Goal: Task Accomplishment & Management: Use online tool/utility

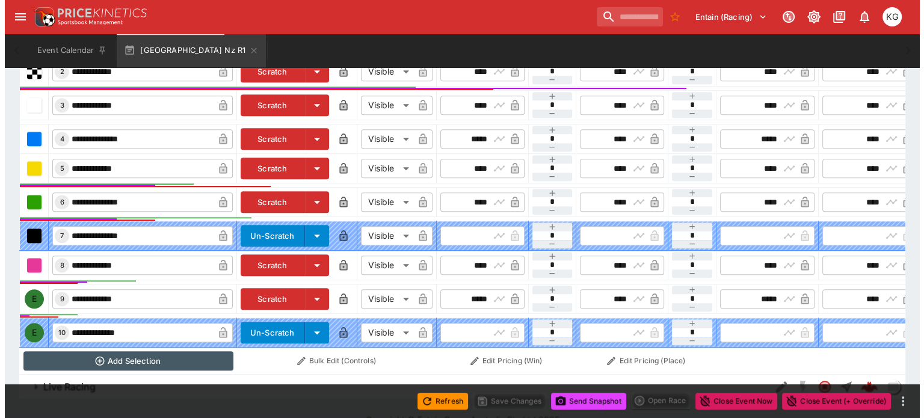
scroll to position [0, 109]
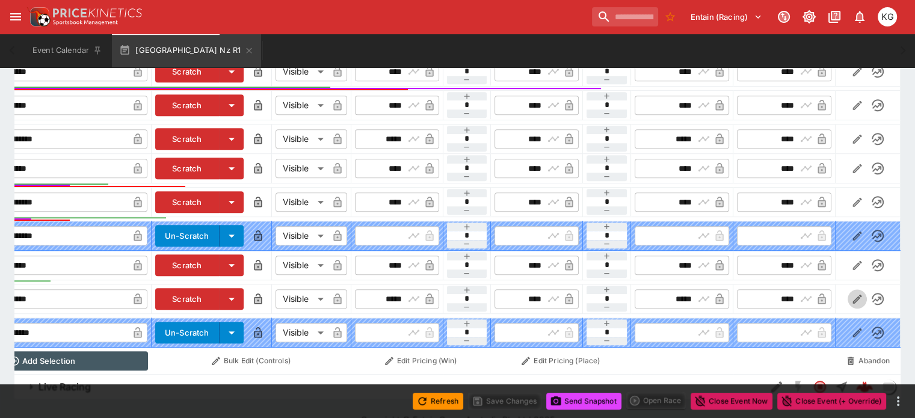
click at [851, 293] on icon "button" at bounding box center [857, 299] width 12 height 12
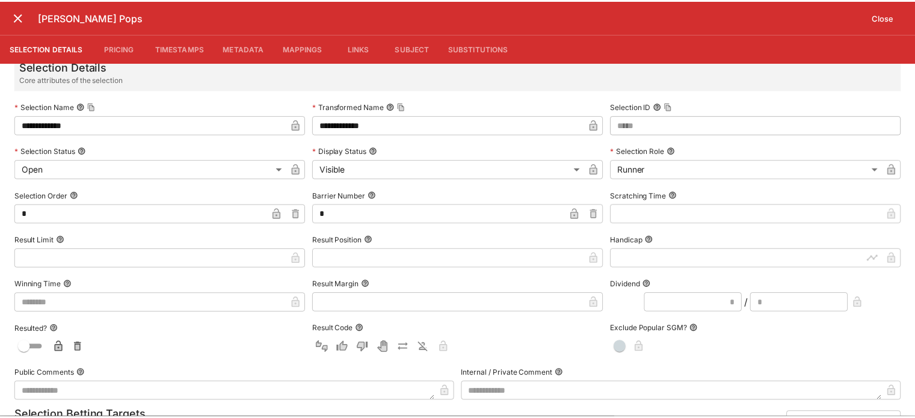
scroll to position [0, 0]
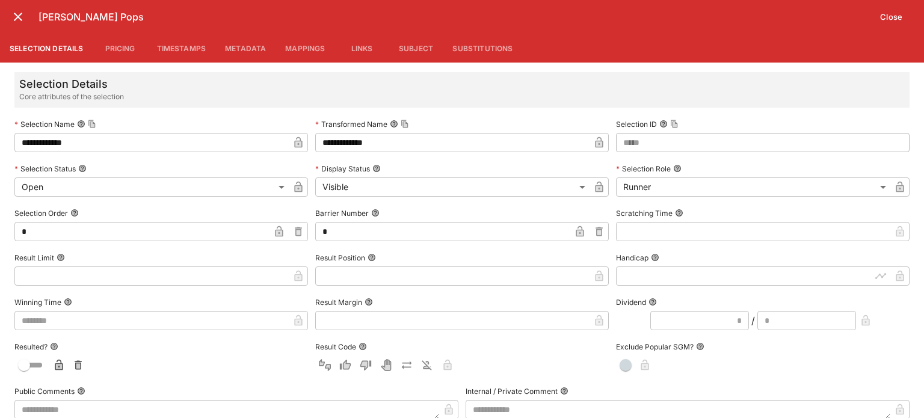
click at [887, 14] on button "Close" at bounding box center [891, 16] width 37 height 19
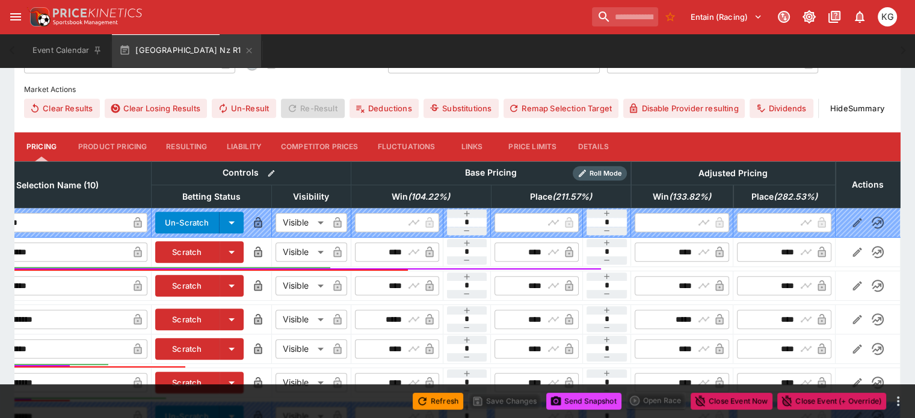
scroll to position [294, 0]
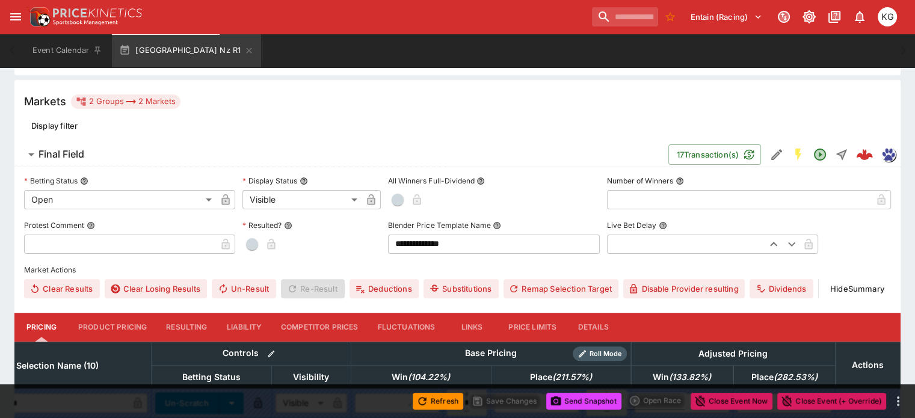
click at [608, 313] on button "Details" at bounding box center [593, 327] width 54 height 29
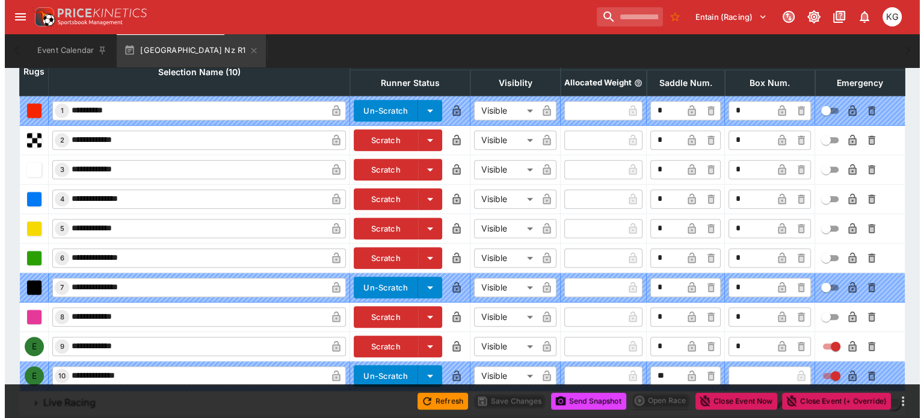
scroll to position [596, 0]
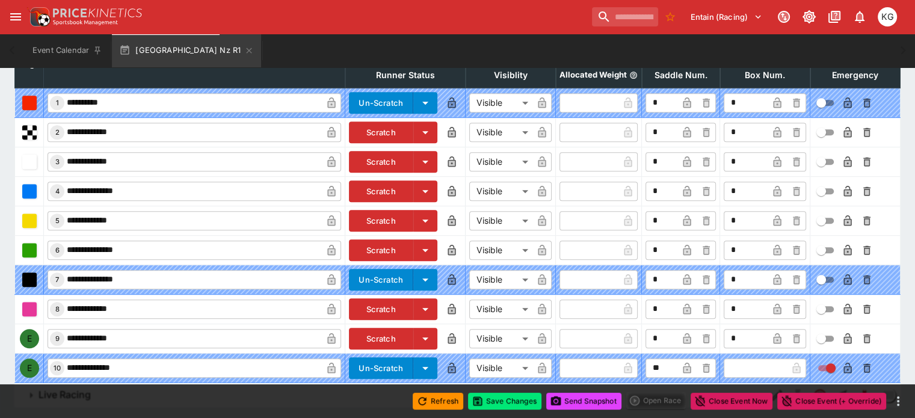
click at [843, 333] on icon "button" at bounding box center [847, 338] width 8 height 11
click at [522, 398] on button "Save Changes" at bounding box center [504, 401] width 73 height 17
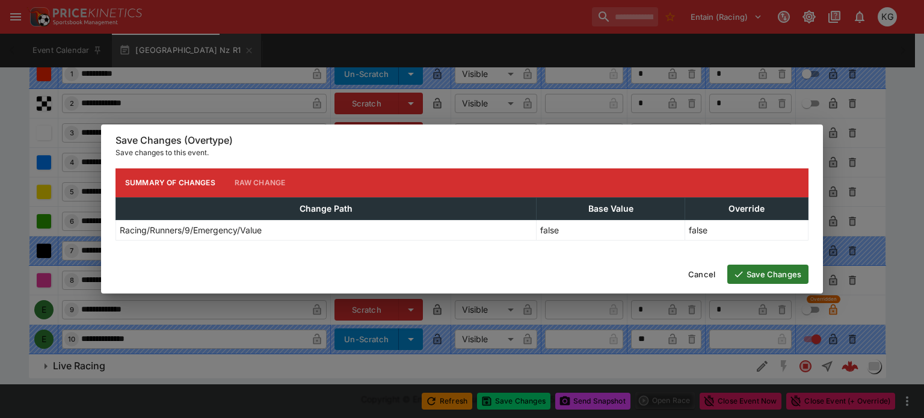
click at [756, 277] on button "Save Changes" at bounding box center [767, 274] width 81 height 19
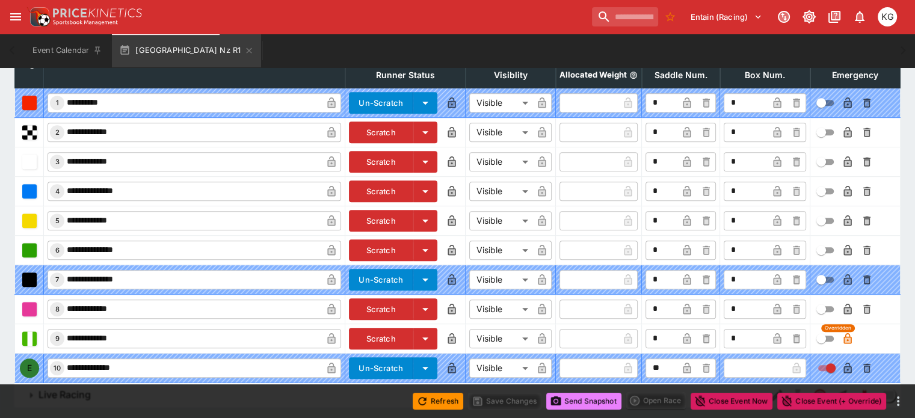
click at [583, 405] on button "Send Snapshot" at bounding box center [583, 401] width 75 height 17
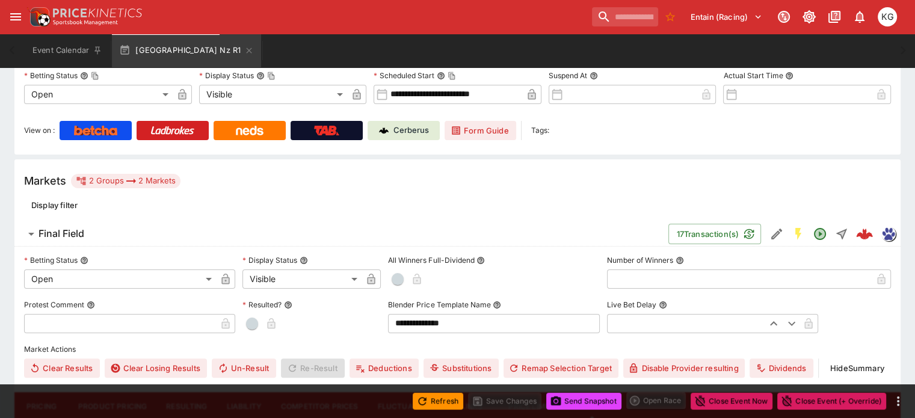
scroll to position [54, 0]
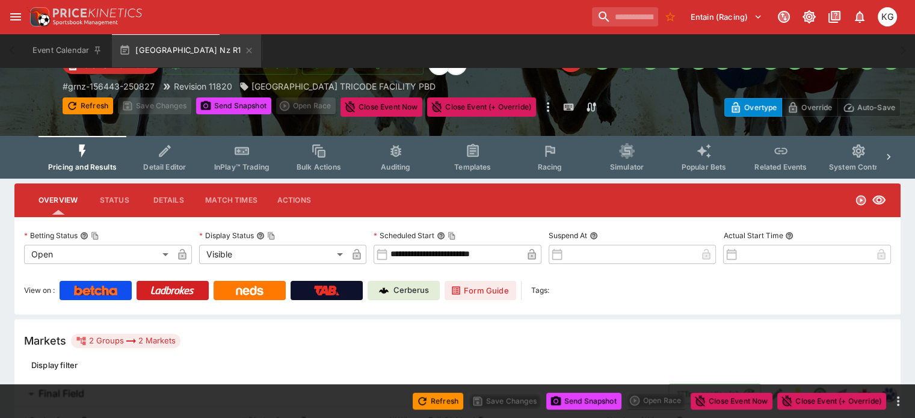
click at [562, 162] on span "Racing" at bounding box center [549, 166] width 25 height 9
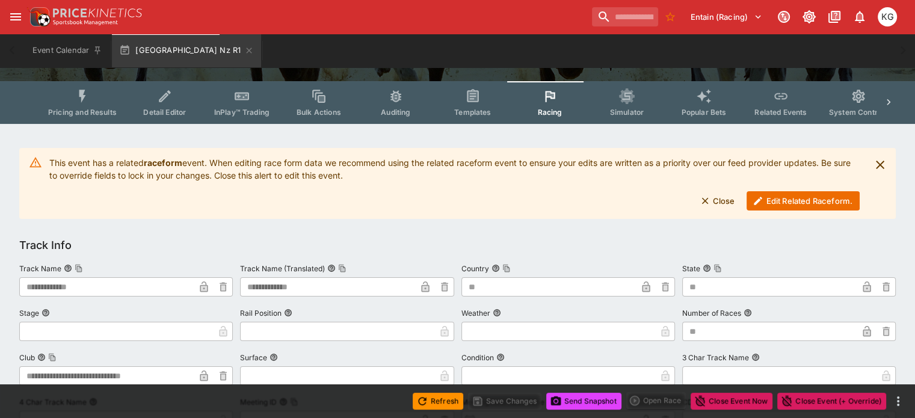
scroll to position [60, 0]
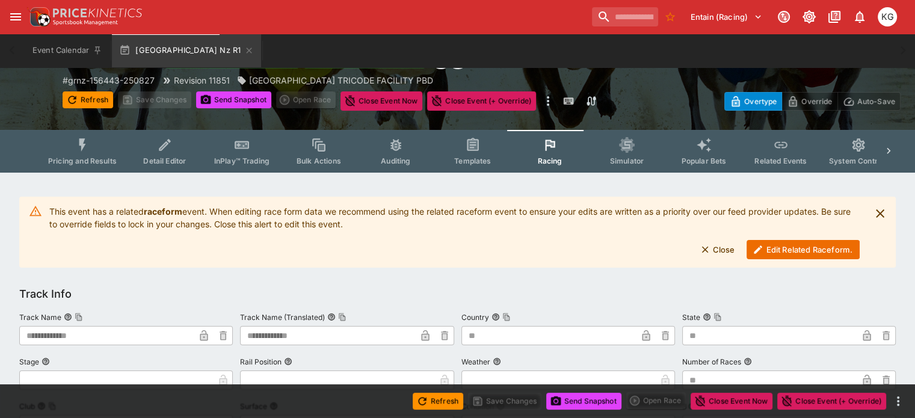
click at [778, 249] on button "Edit Related Raceform." at bounding box center [802, 249] width 113 height 19
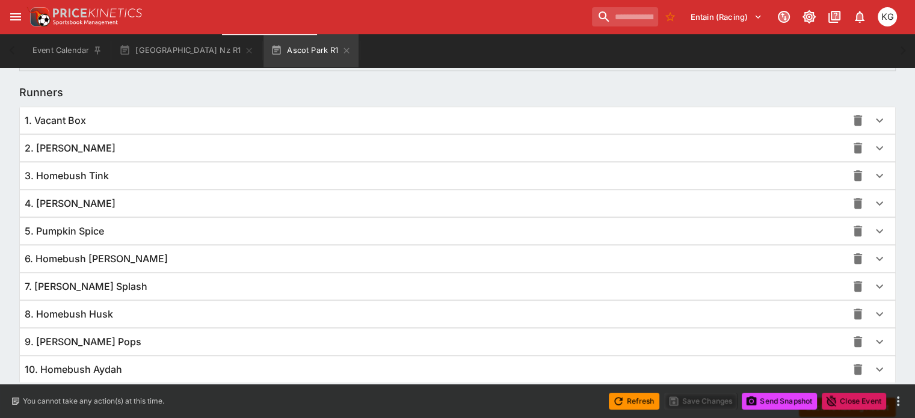
scroll to position [842, 0]
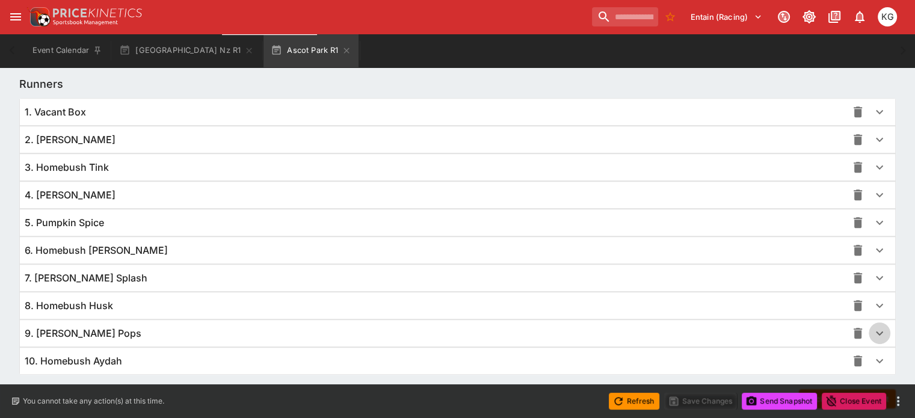
click at [872, 333] on icon "button" at bounding box center [879, 333] width 14 height 14
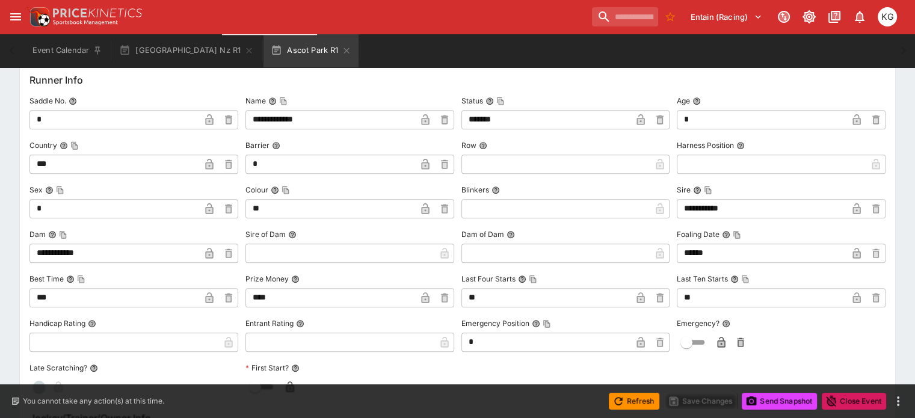
scroll to position [1145, 0]
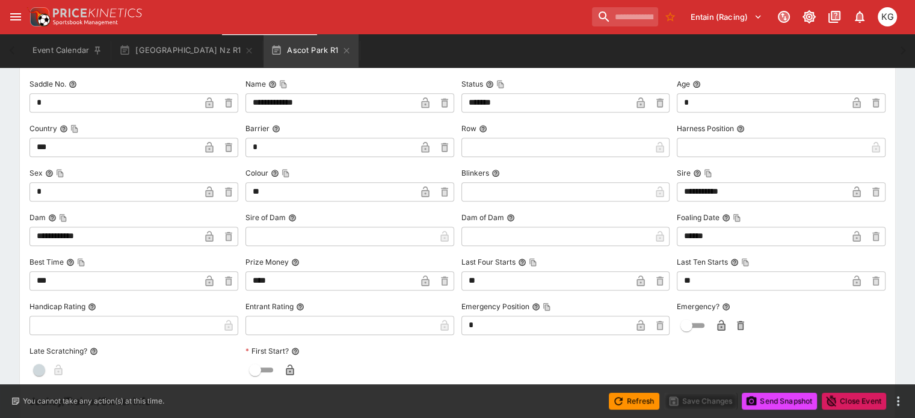
click at [718, 324] on icon "button" at bounding box center [721, 326] width 6 height 5
click at [704, 408] on button "Save Changes" at bounding box center [700, 401] width 73 height 17
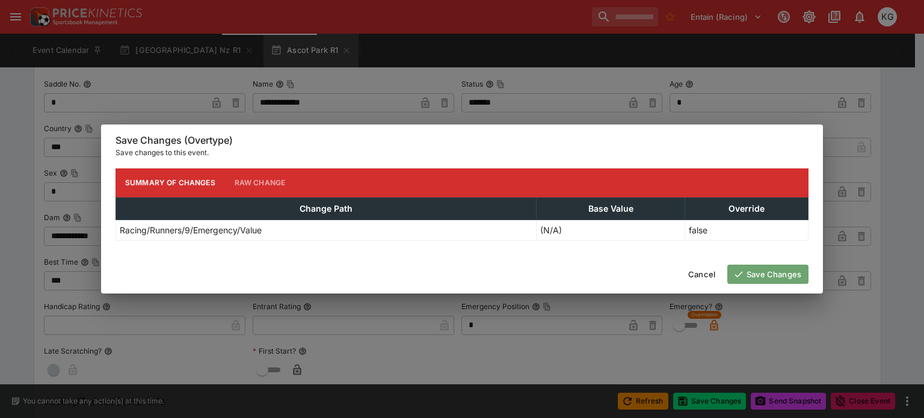
click at [770, 275] on button "Save Changes" at bounding box center [767, 274] width 81 height 19
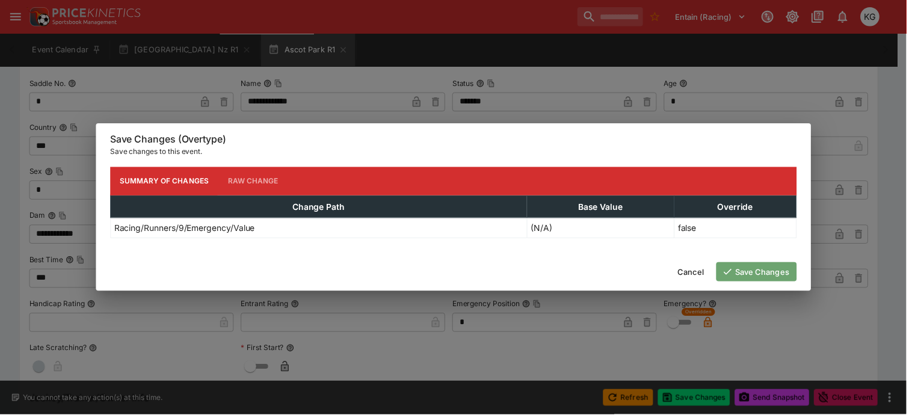
scroll to position [0, 0]
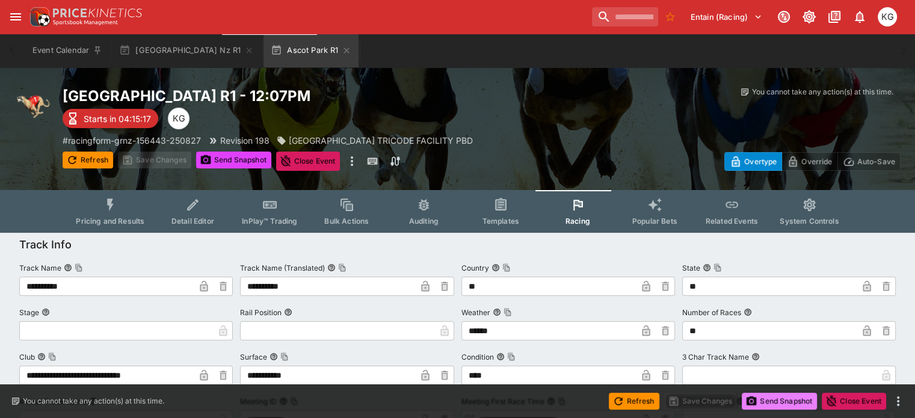
click at [775, 401] on button "Send Snapshot" at bounding box center [779, 401] width 75 height 17
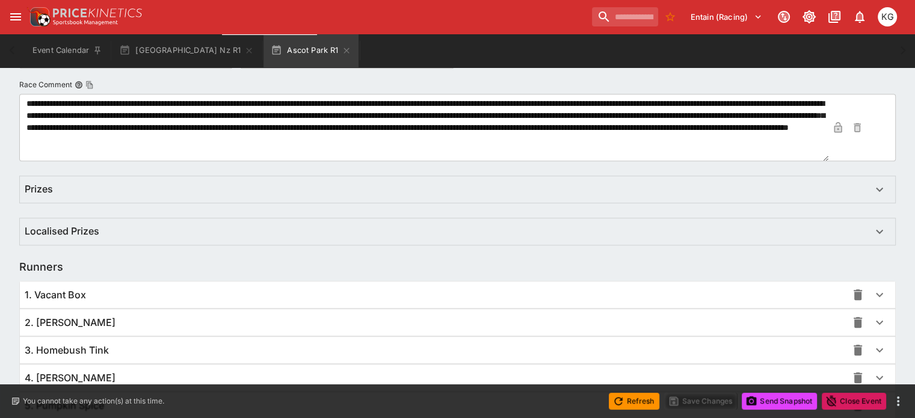
scroll to position [301, 0]
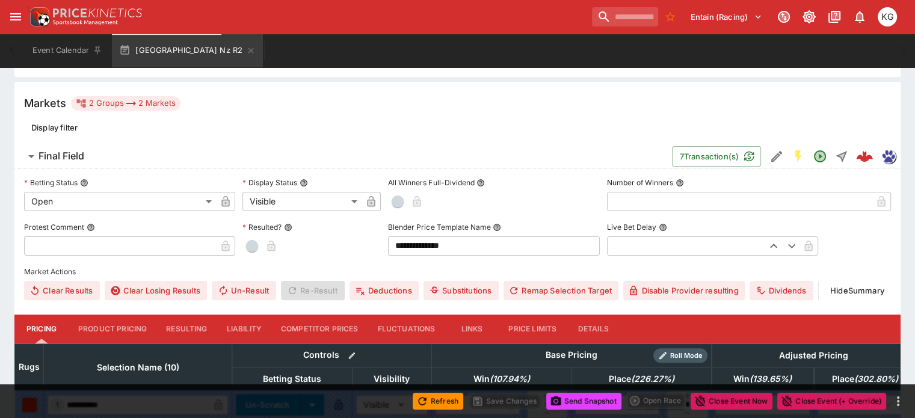
scroll to position [284, 0]
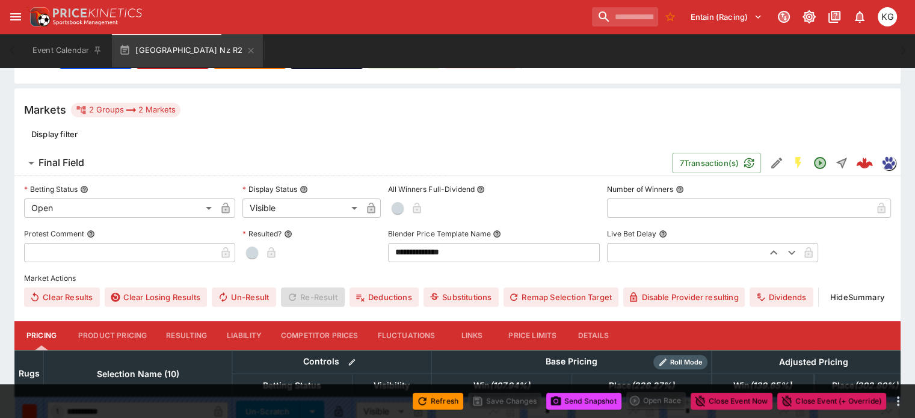
click at [617, 321] on button "Details" at bounding box center [593, 335] width 54 height 29
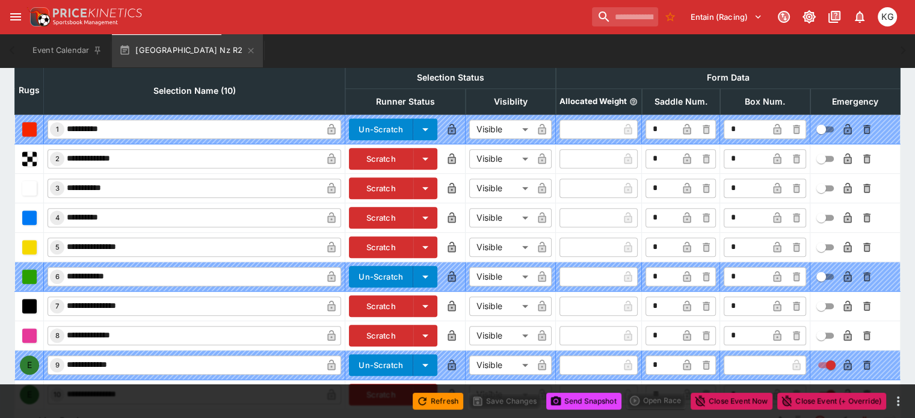
scroll to position [594, 0]
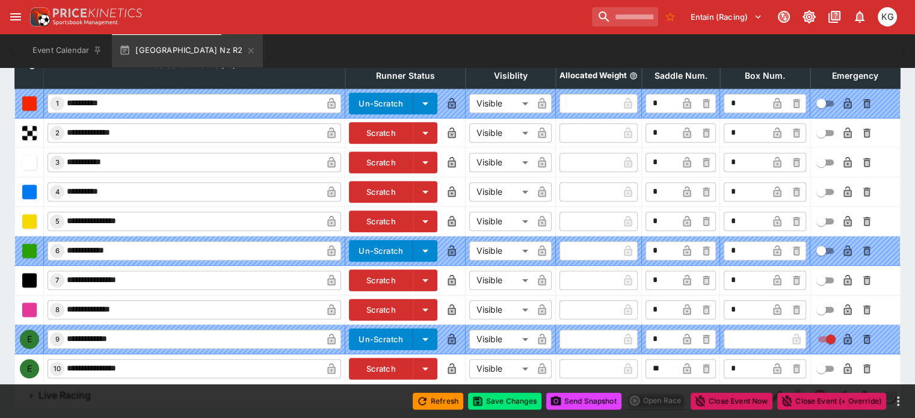
click at [843, 363] on icon "button" at bounding box center [847, 368] width 8 height 11
click at [512, 402] on button "Save Changes" at bounding box center [504, 401] width 73 height 17
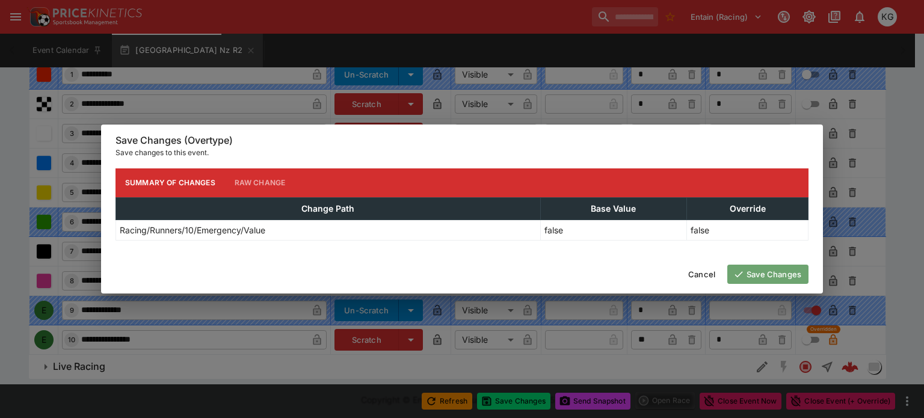
click at [783, 276] on button "Save Changes" at bounding box center [767, 274] width 81 height 19
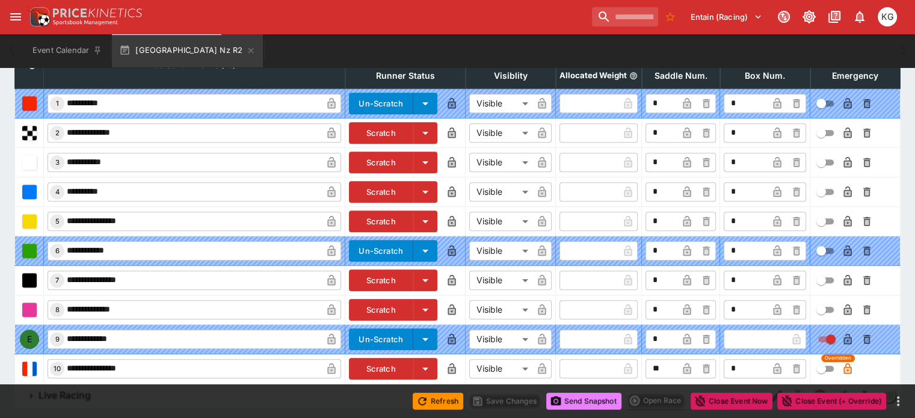
click at [574, 403] on button "Send Snapshot" at bounding box center [583, 401] width 75 height 17
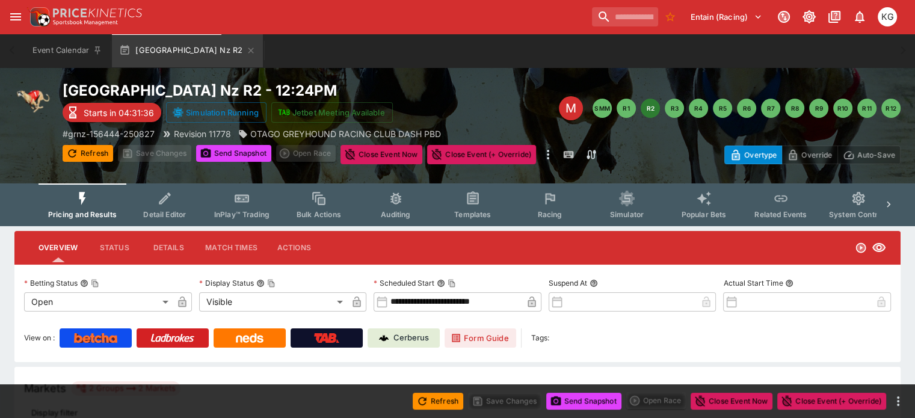
scroll to position [0, 0]
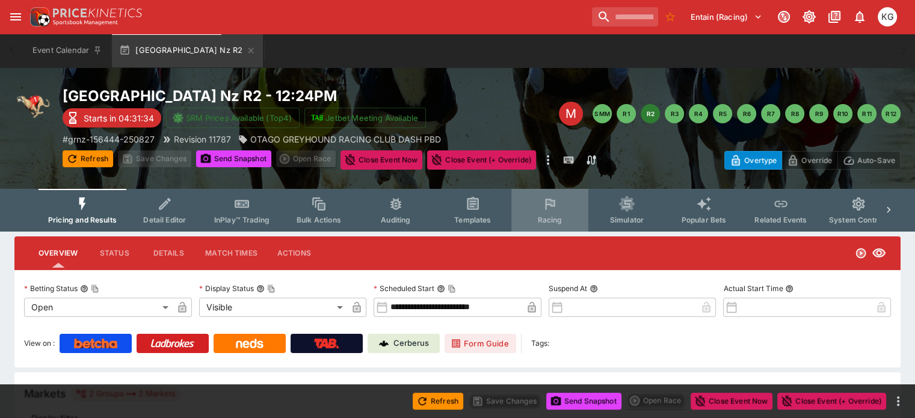
click at [573, 216] on button "Racing" at bounding box center [549, 210] width 77 height 43
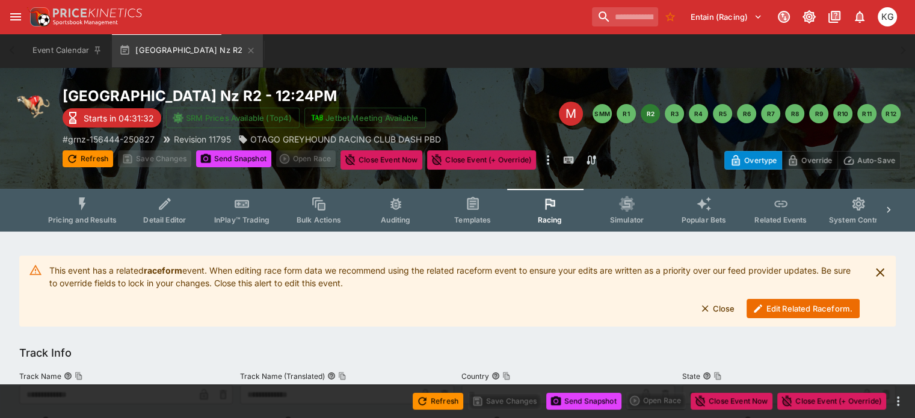
click at [790, 306] on button "Edit Related Raceform." at bounding box center [802, 308] width 113 height 19
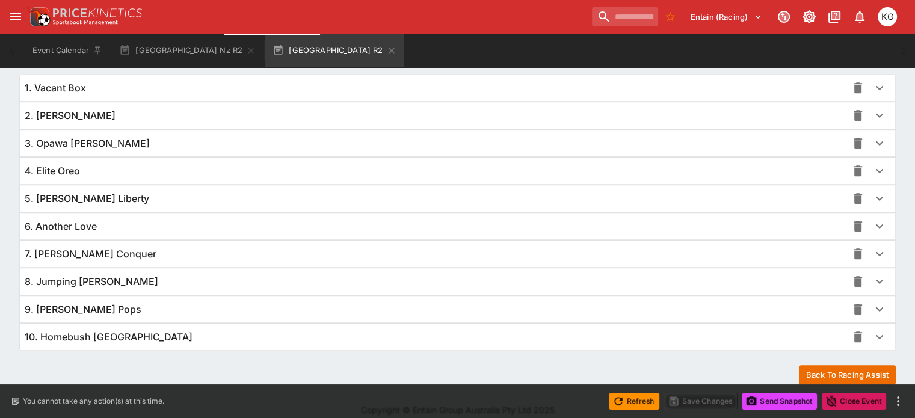
scroll to position [878, 0]
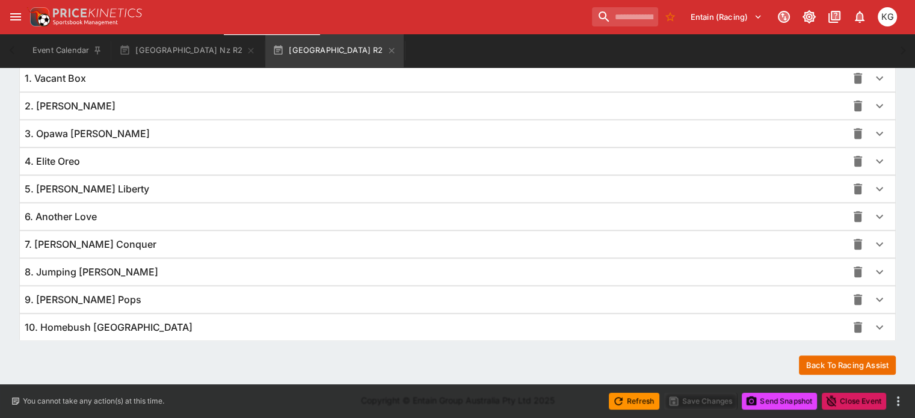
click at [872, 324] on icon "button" at bounding box center [879, 327] width 14 height 14
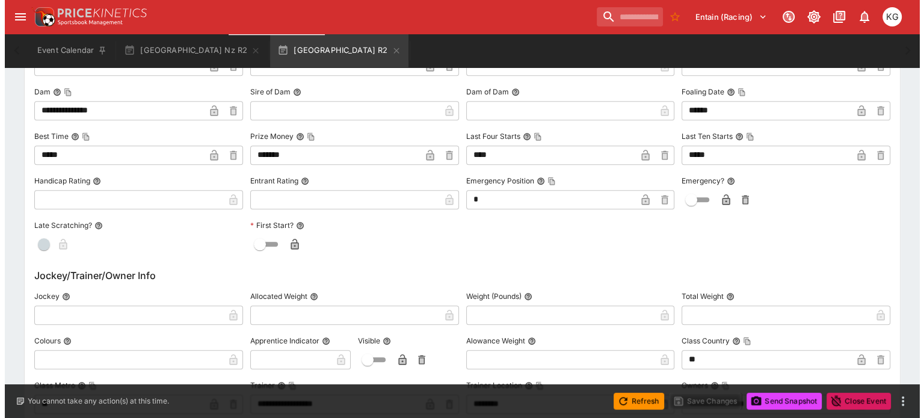
scroll to position [1299, 0]
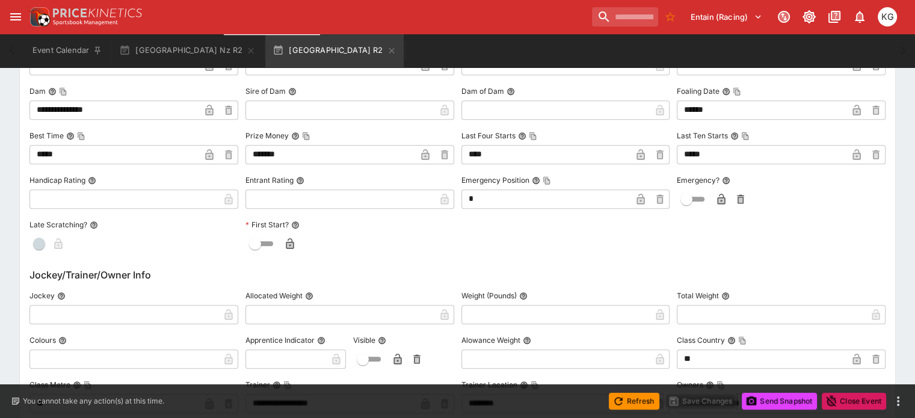
click at [718, 198] on icon "button" at bounding box center [721, 200] width 6 height 5
click at [717, 400] on button "Save Changes" at bounding box center [700, 401] width 73 height 17
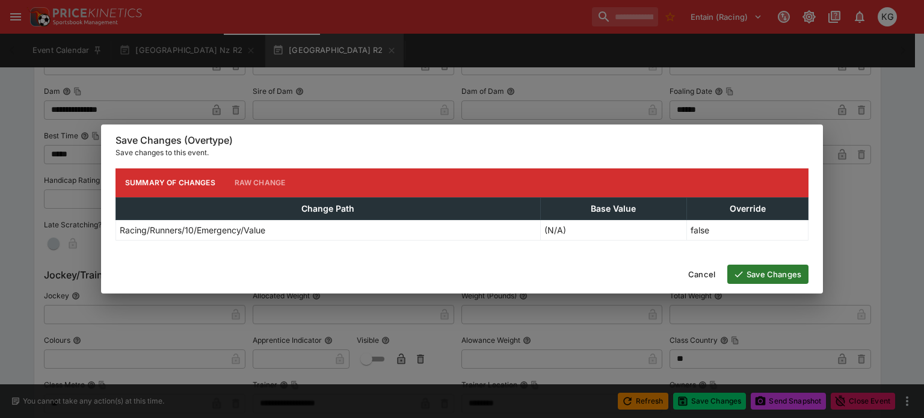
click at [785, 271] on button "Save Changes" at bounding box center [767, 274] width 81 height 19
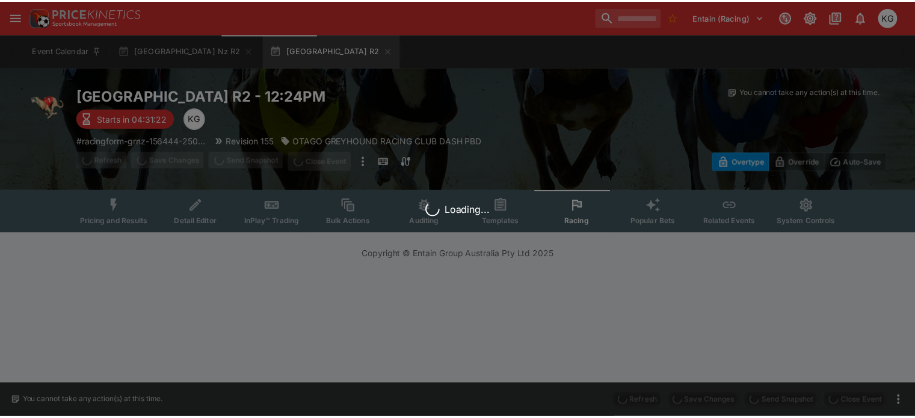
scroll to position [0, 0]
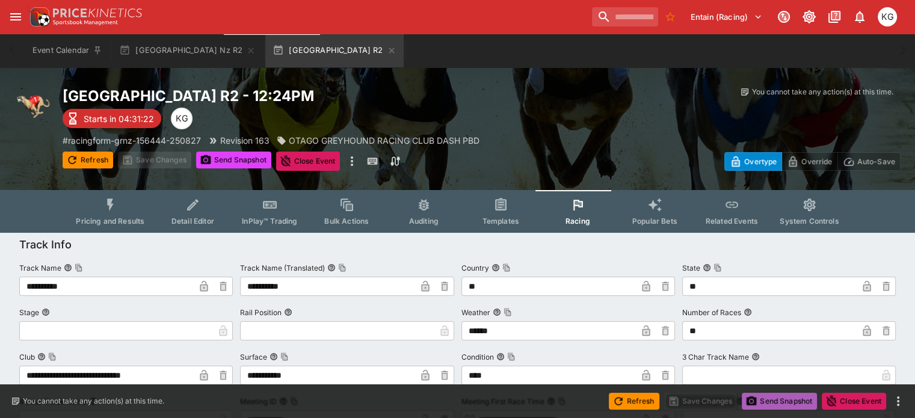
click at [771, 400] on button "Send Snapshot" at bounding box center [779, 401] width 75 height 17
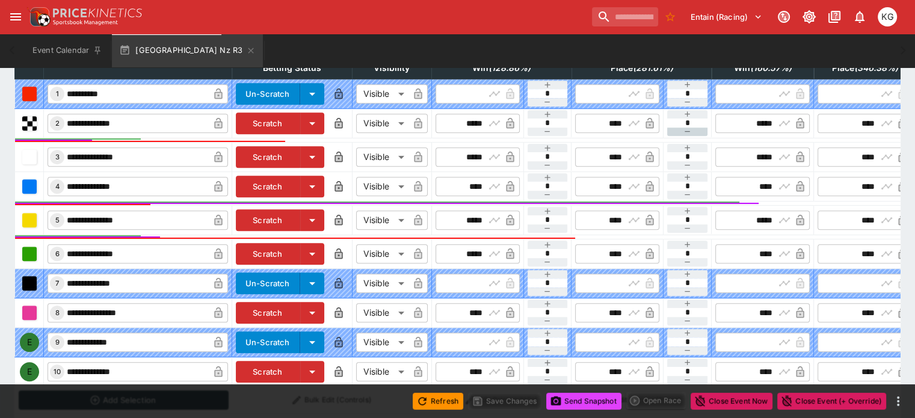
scroll to position [481, 0]
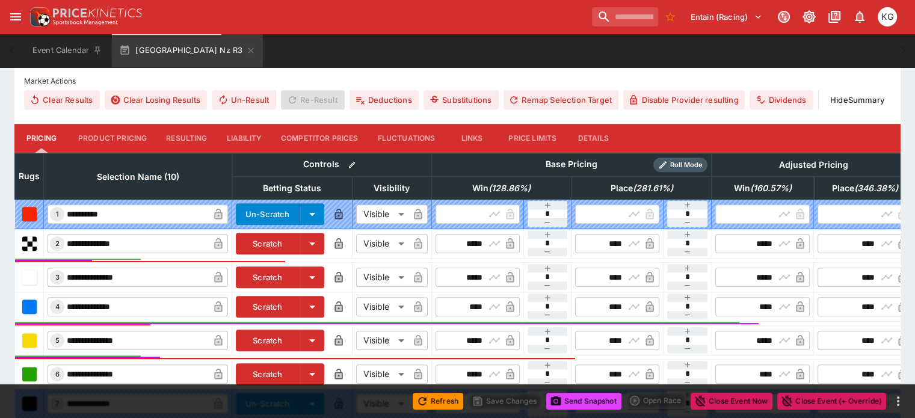
click at [614, 124] on button "Details" at bounding box center [593, 138] width 54 height 29
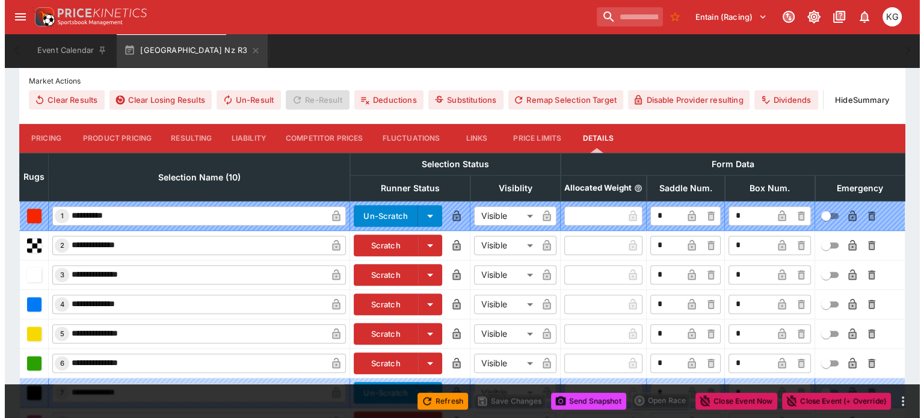
scroll to position [594, 0]
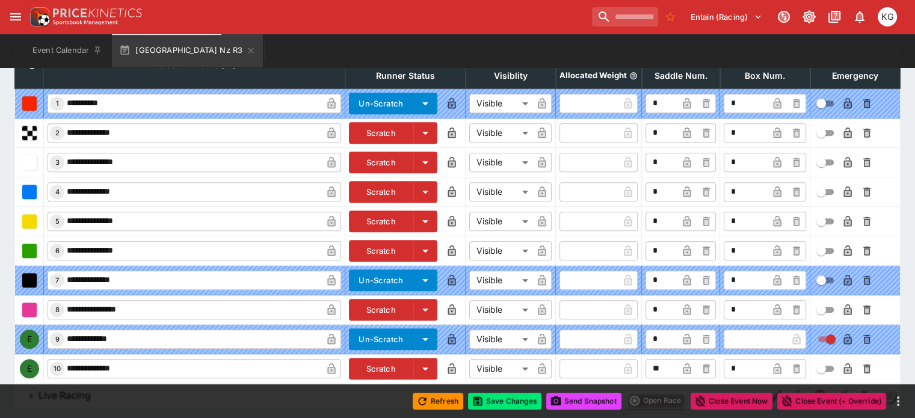
click at [838, 359] on button "button" at bounding box center [847, 368] width 19 height 19
click at [508, 401] on button "Save Changes" at bounding box center [504, 401] width 73 height 17
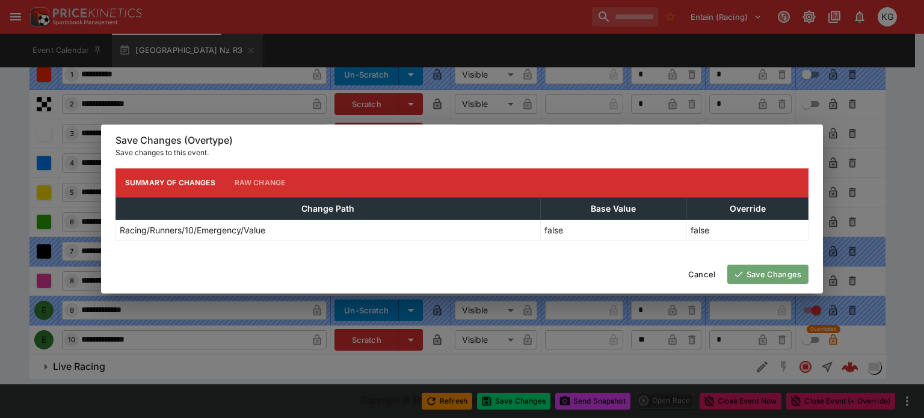
click at [759, 272] on button "Save Changes" at bounding box center [767, 274] width 81 height 19
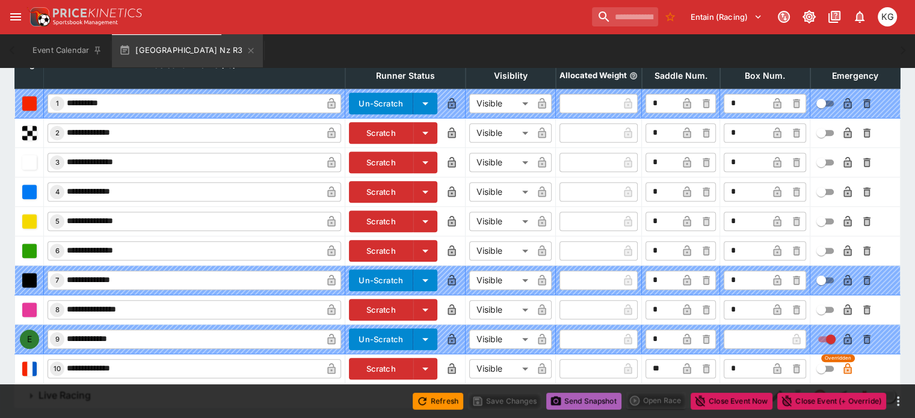
click at [587, 402] on button "Send Snapshot" at bounding box center [583, 401] width 75 height 17
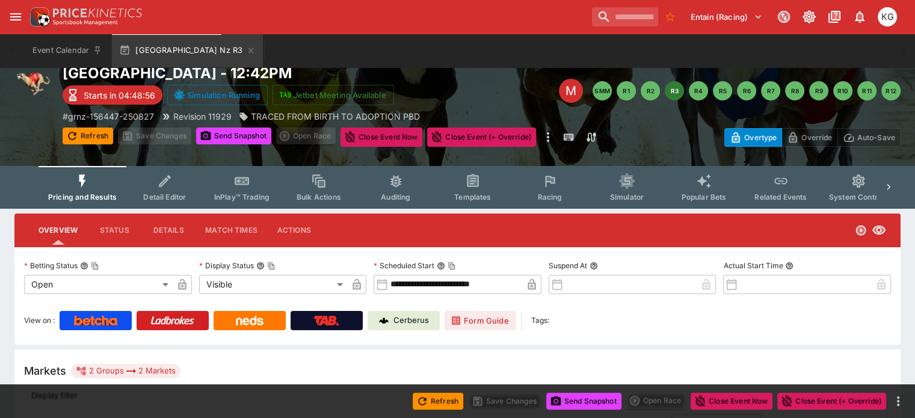
scroll to position [0, 0]
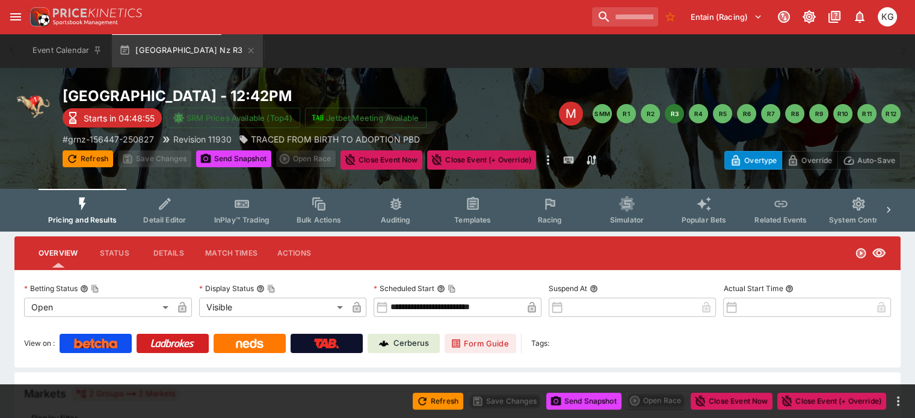
click at [553, 216] on span "Racing" at bounding box center [549, 219] width 25 height 9
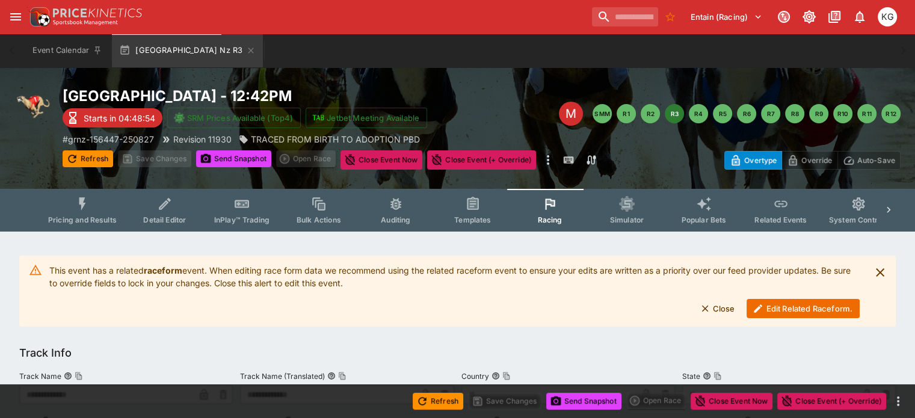
click at [788, 312] on button "Edit Related Raceform." at bounding box center [802, 308] width 113 height 19
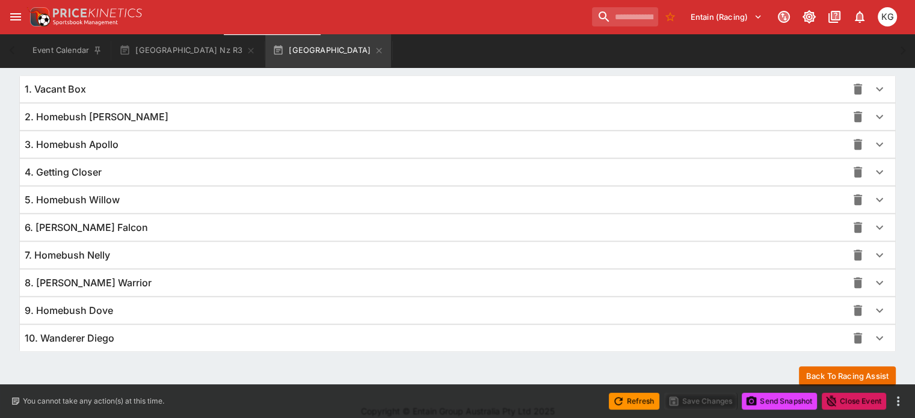
scroll to position [878, 0]
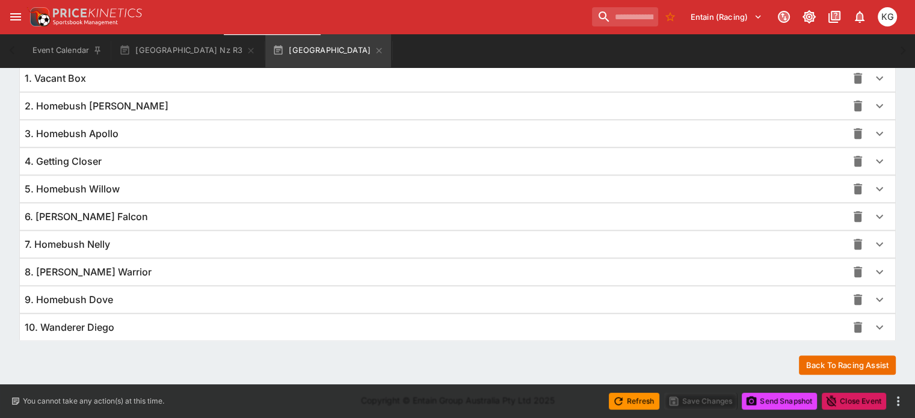
click at [872, 322] on icon "button" at bounding box center [879, 327] width 14 height 14
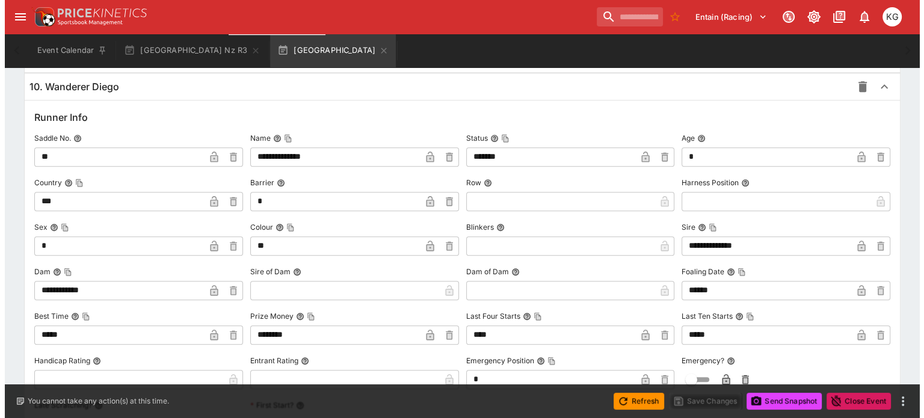
scroll to position [1239, 0]
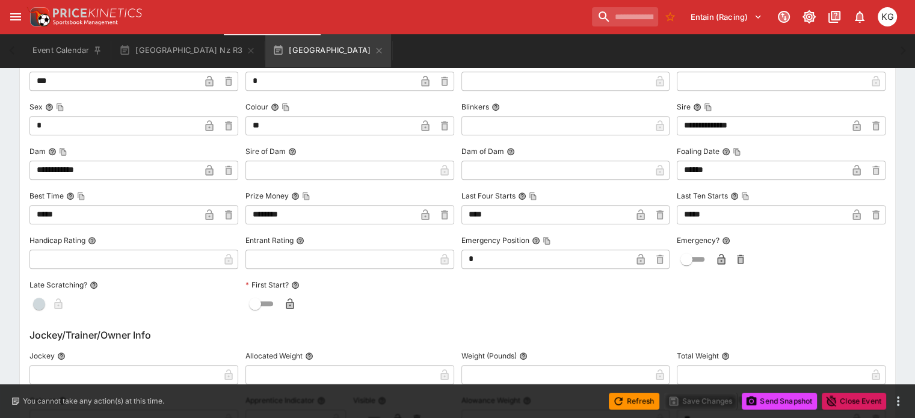
click at [718, 257] on icon "button" at bounding box center [722, 259] width 8 height 11
click at [700, 402] on button "Save Changes" at bounding box center [700, 401] width 73 height 17
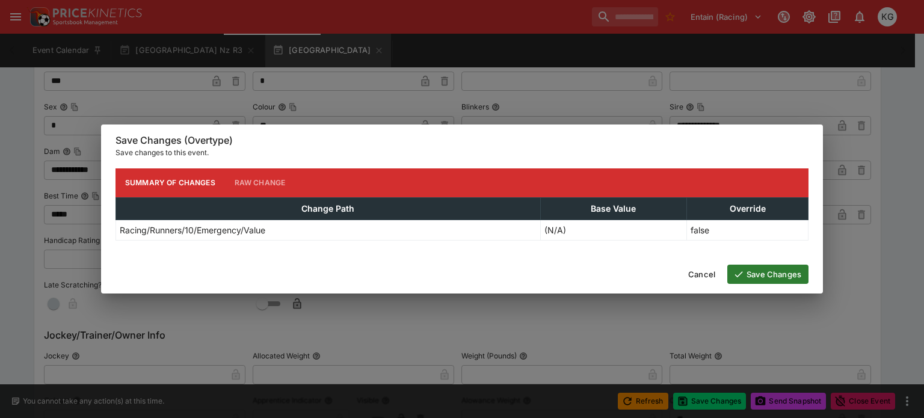
click at [773, 275] on button "Save Changes" at bounding box center [767, 274] width 81 height 19
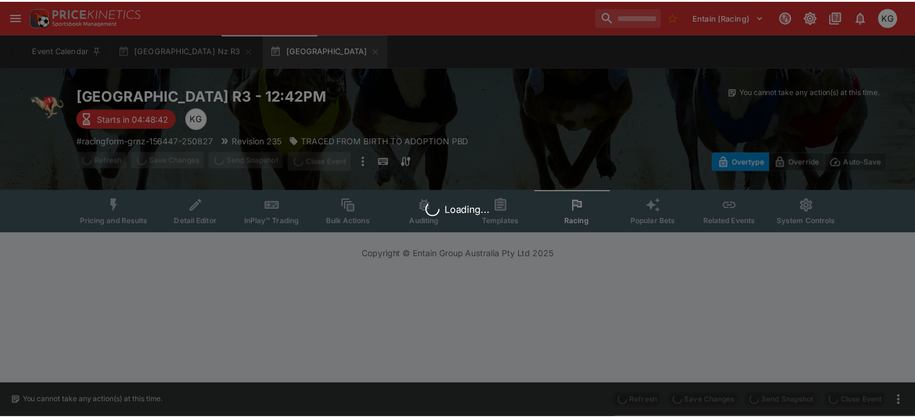
scroll to position [0, 0]
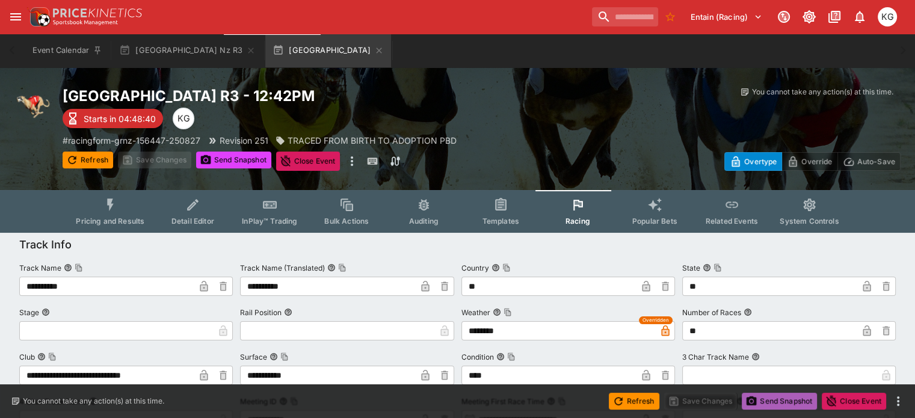
click at [772, 401] on button "Send Snapshot" at bounding box center [779, 401] width 75 height 17
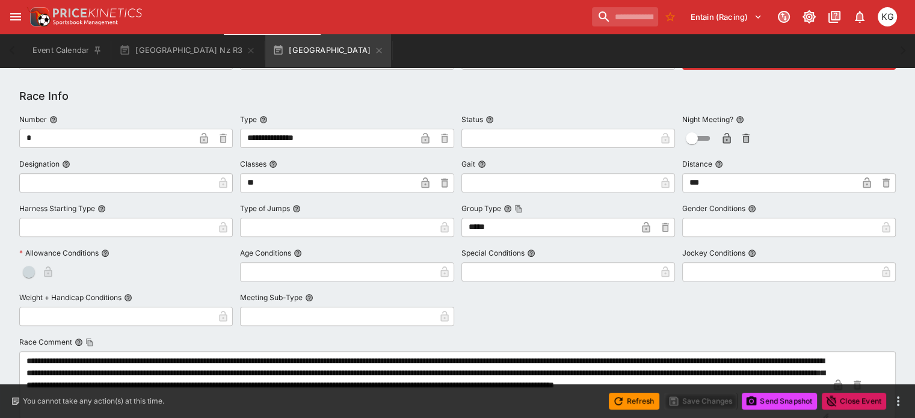
scroll to position [217, 0]
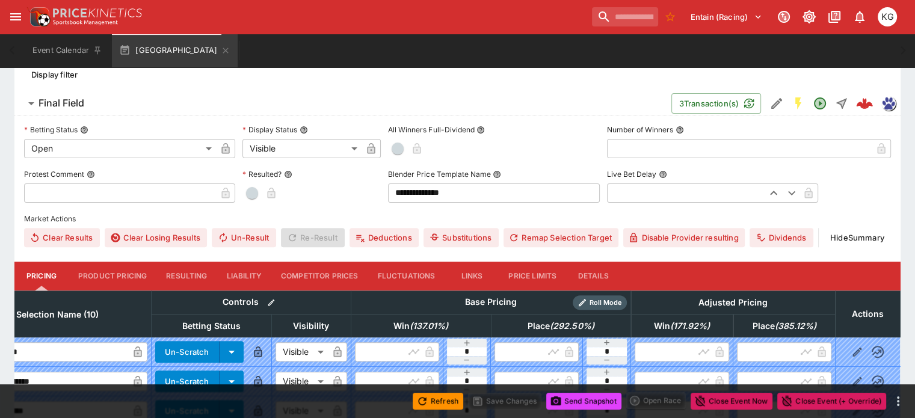
scroll to position [342, 0]
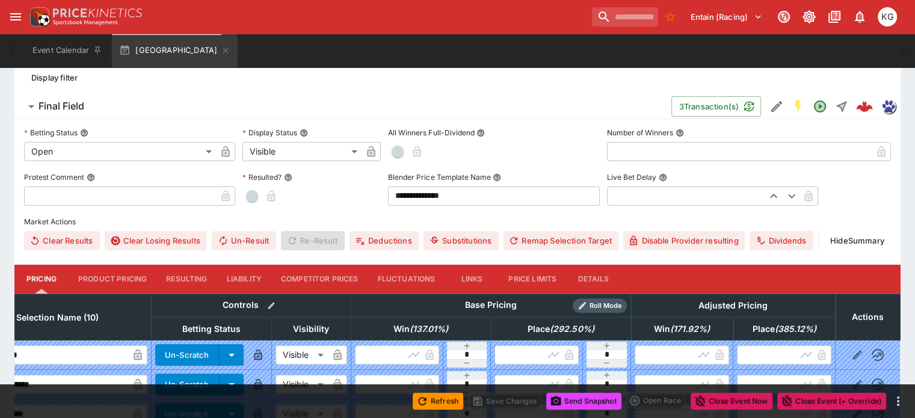
click at [614, 265] on button "Details" at bounding box center [593, 279] width 54 height 29
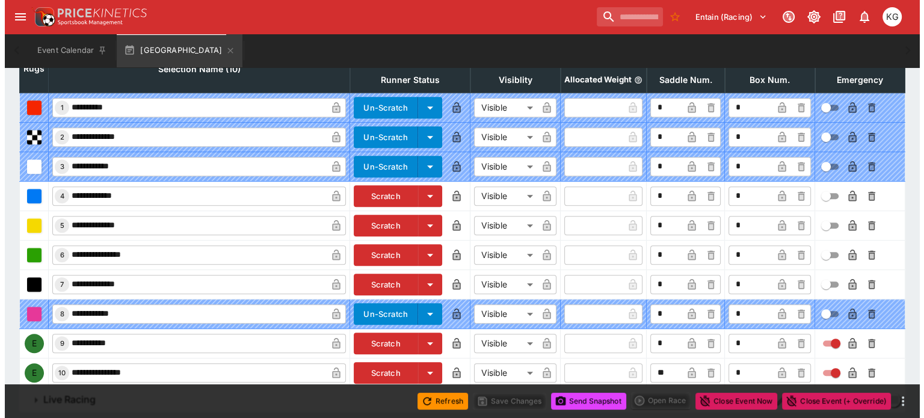
scroll to position [596, 0]
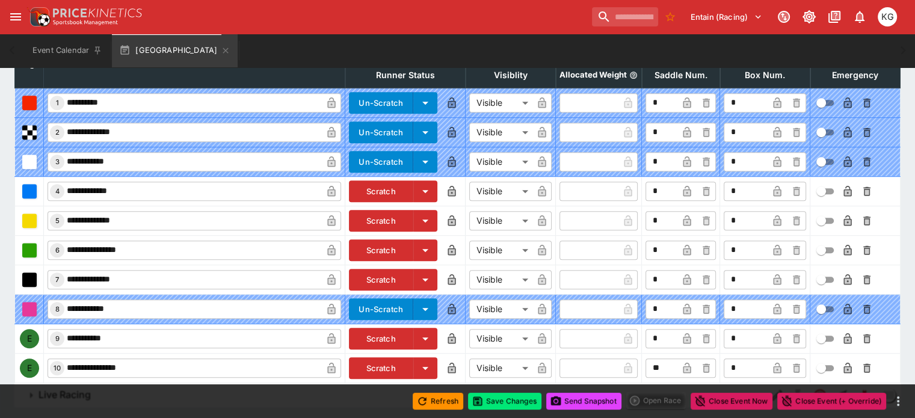
click at [842, 333] on icon "button" at bounding box center [848, 339] width 12 height 12
click at [845, 367] on icon "button" at bounding box center [848, 369] width 6 height 5
click at [517, 397] on button "Save Changes" at bounding box center [504, 401] width 73 height 17
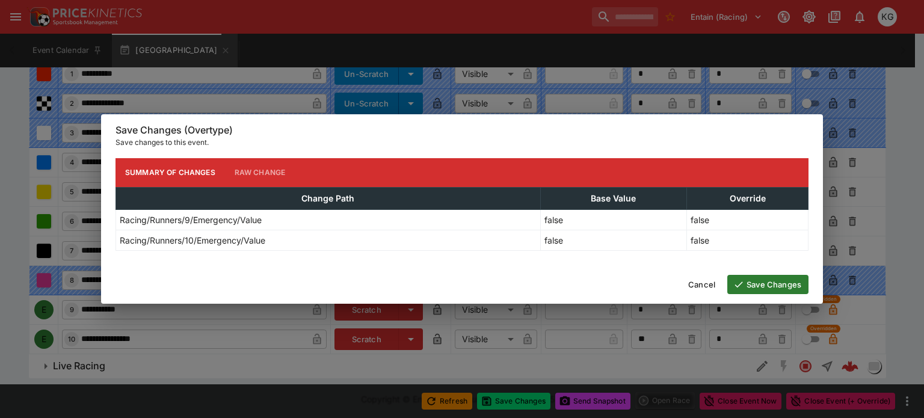
click at [765, 284] on button "Save Changes" at bounding box center [767, 284] width 81 height 19
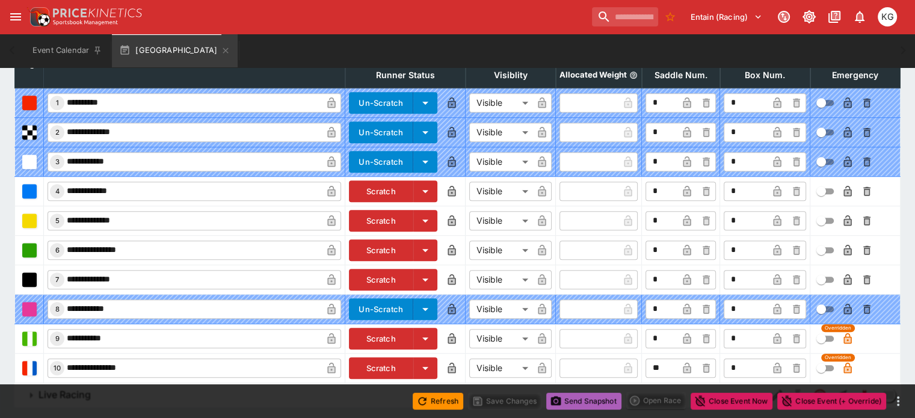
click at [587, 398] on button "Send Snapshot" at bounding box center [583, 401] width 75 height 17
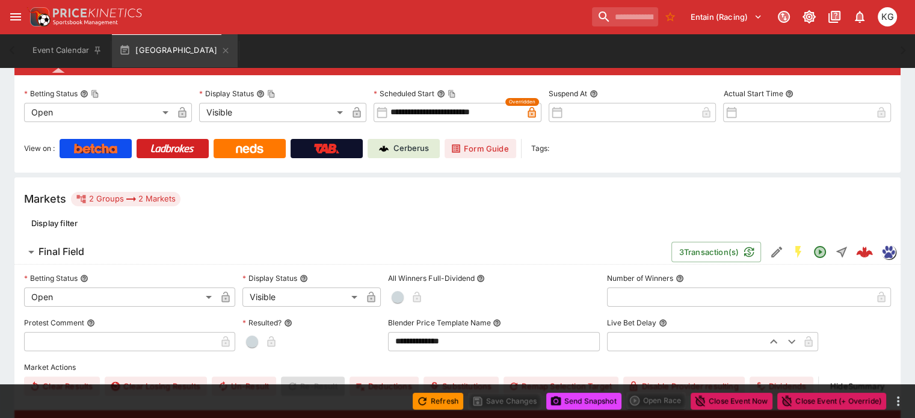
scroll to position [54, 0]
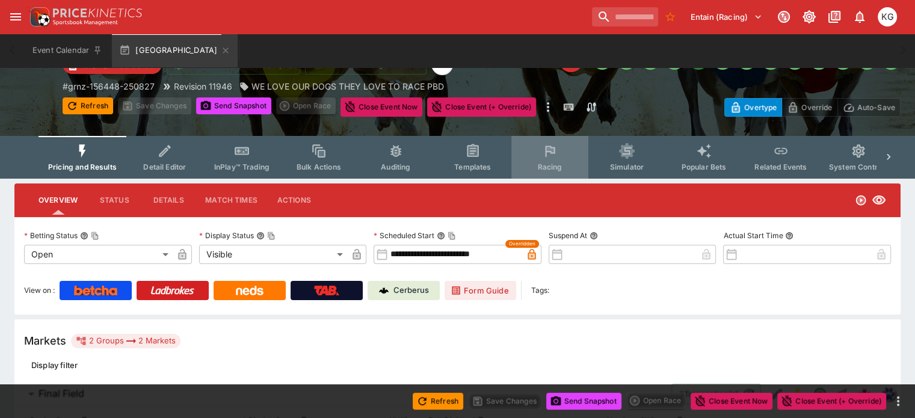
click at [561, 167] on span "Racing" at bounding box center [549, 166] width 25 height 9
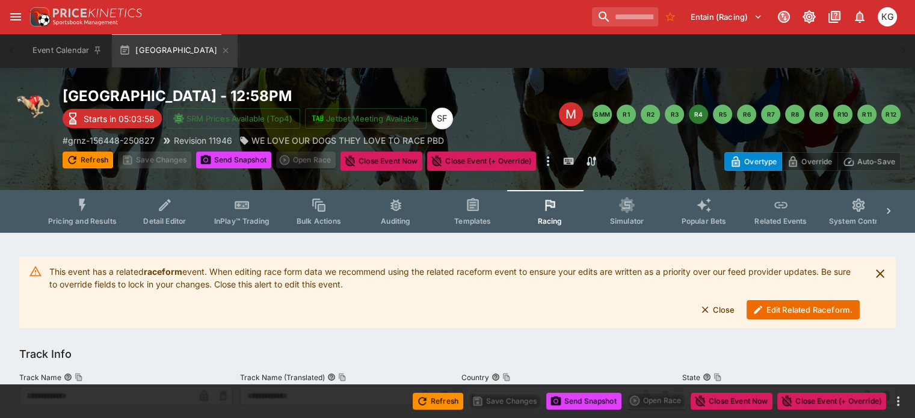
click at [786, 306] on button "Edit Related Raceform." at bounding box center [802, 309] width 113 height 19
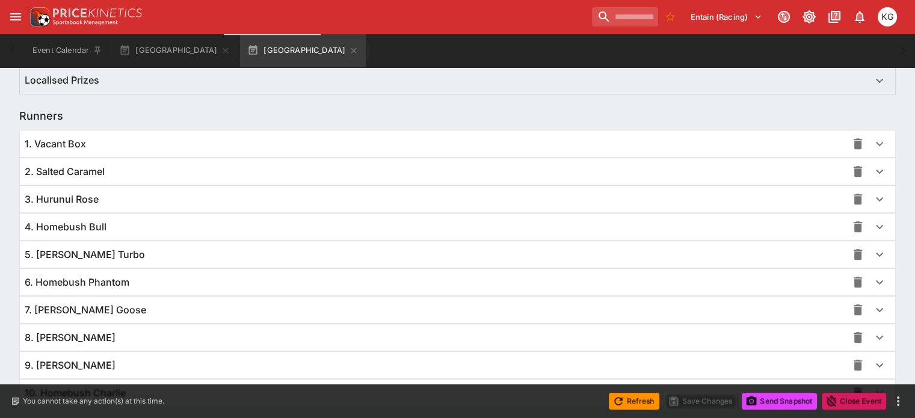
scroll to position [876, 0]
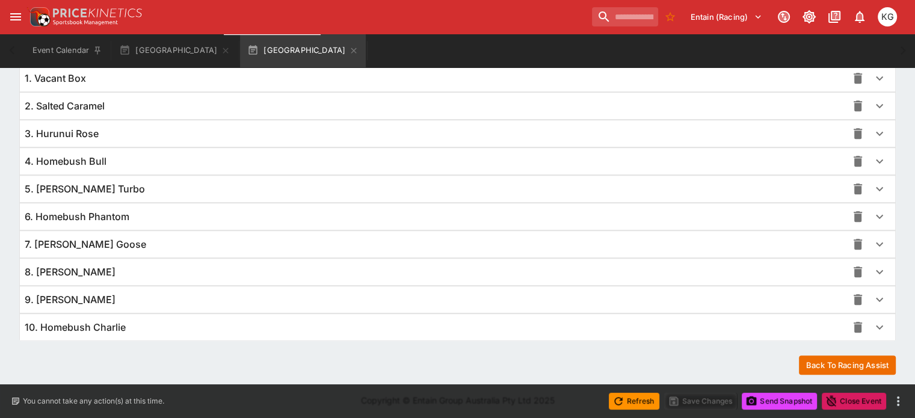
click at [872, 295] on icon "button" at bounding box center [879, 299] width 14 height 14
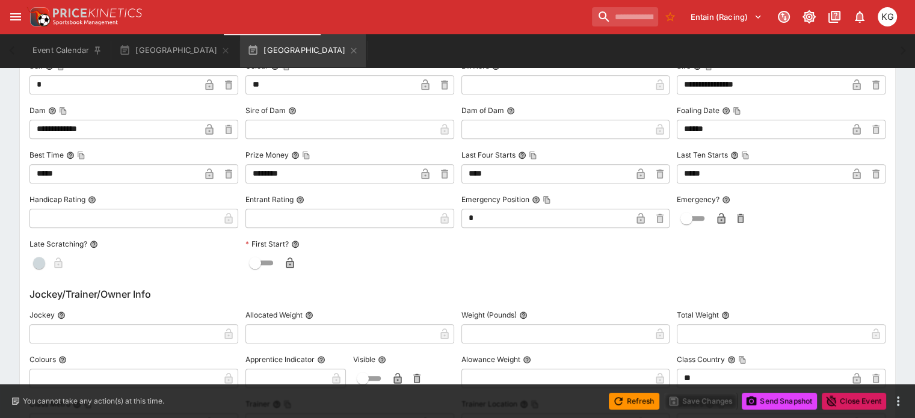
scroll to position [1237, 0]
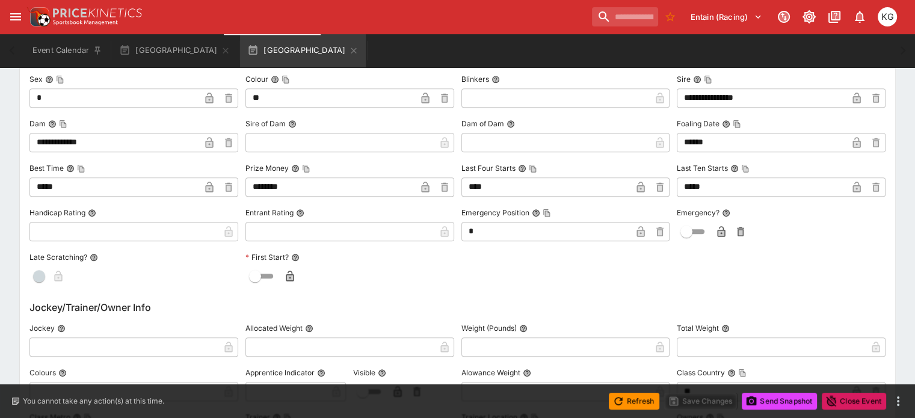
click at [718, 227] on icon "button" at bounding box center [722, 231] width 8 height 11
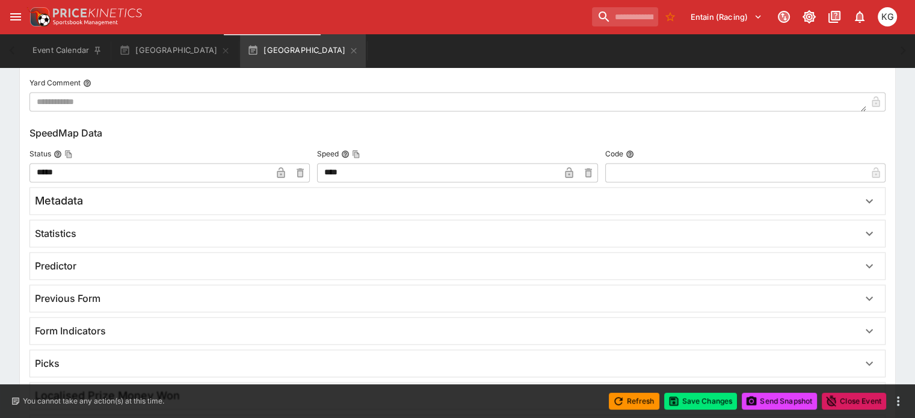
scroll to position [2007, 0]
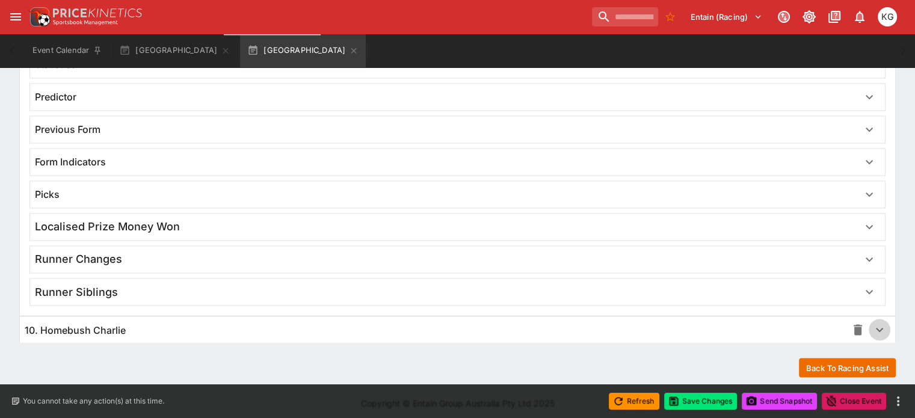
click at [872, 322] on icon "button" at bounding box center [879, 329] width 14 height 14
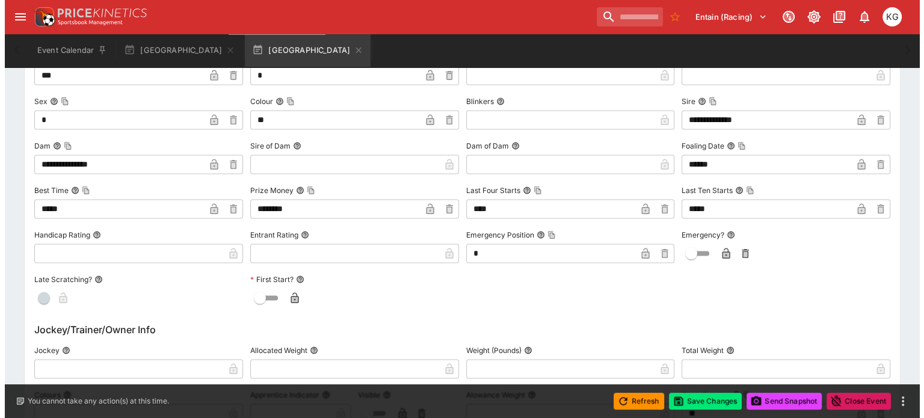
scroll to position [2368, 0]
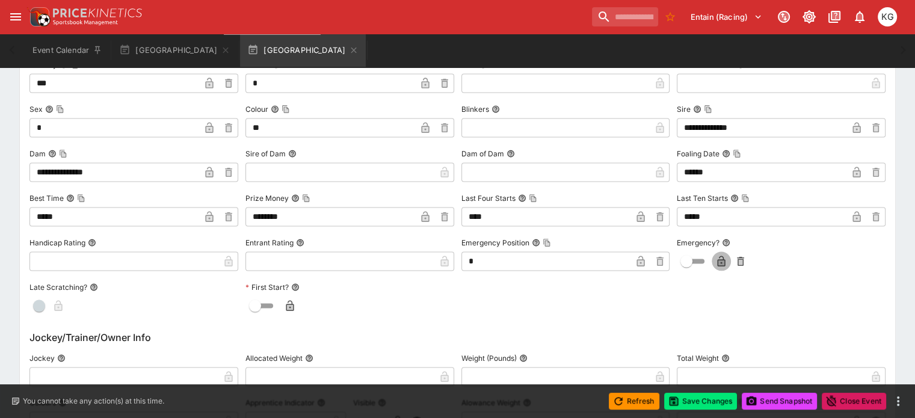
click at [718, 259] on icon "button" at bounding box center [721, 262] width 12 height 12
click at [707, 402] on button "Save Changes" at bounding box center [700, 401] width 73 height 17
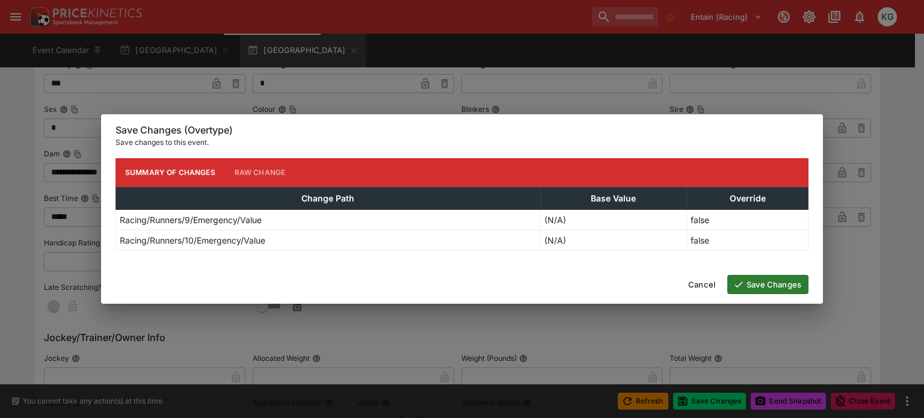
click at [773, 281] on button "Save Changes" at bounding box center [767, 284] width 81 height 19
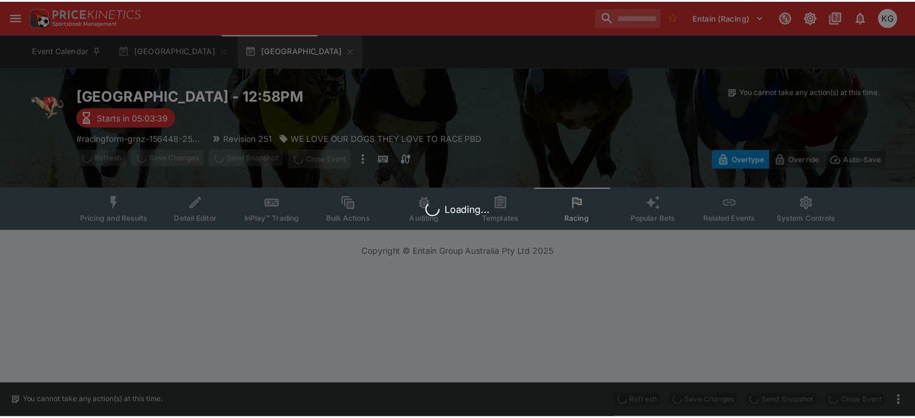
scroll to position [0, 0]
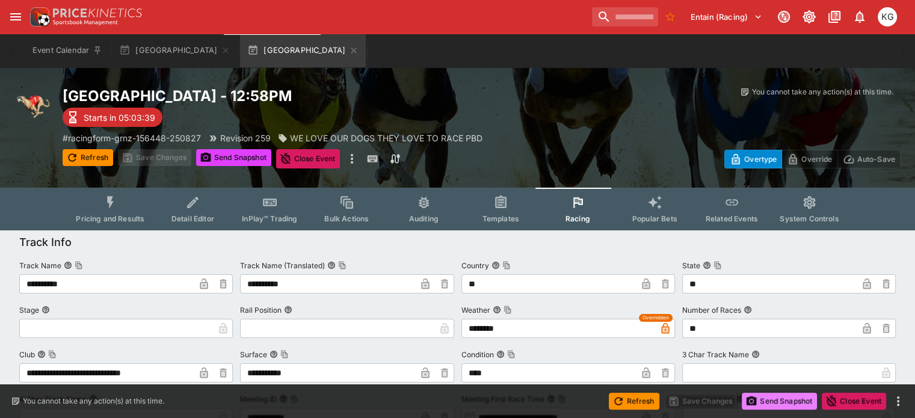
click at [781, 402] on button "Send Snapshot" at bounding box center [779, 401] width 75 height 17
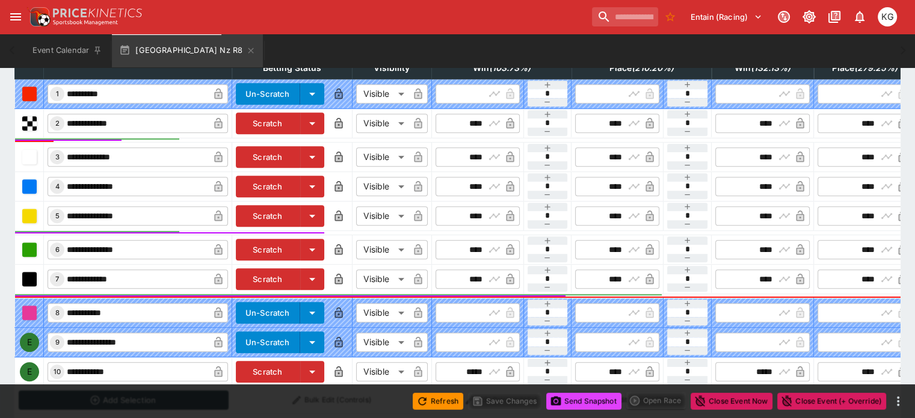
scroll to position [421, 0]
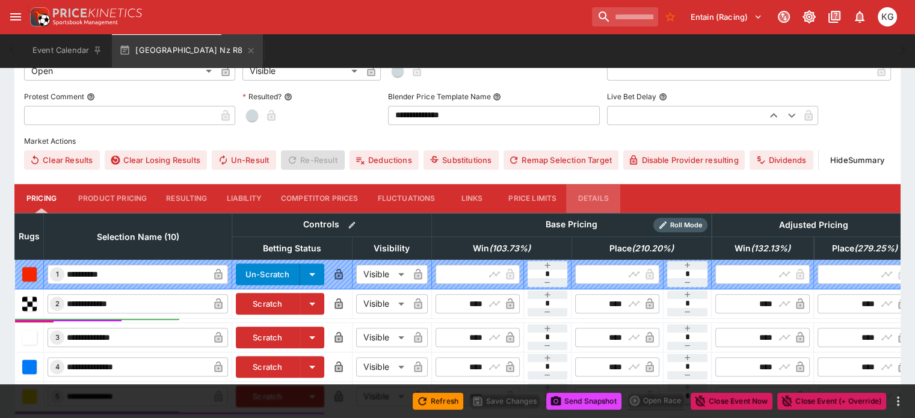
click at [608, 184] on button "Details" at bounding box center [593, 198] width 54 height 29
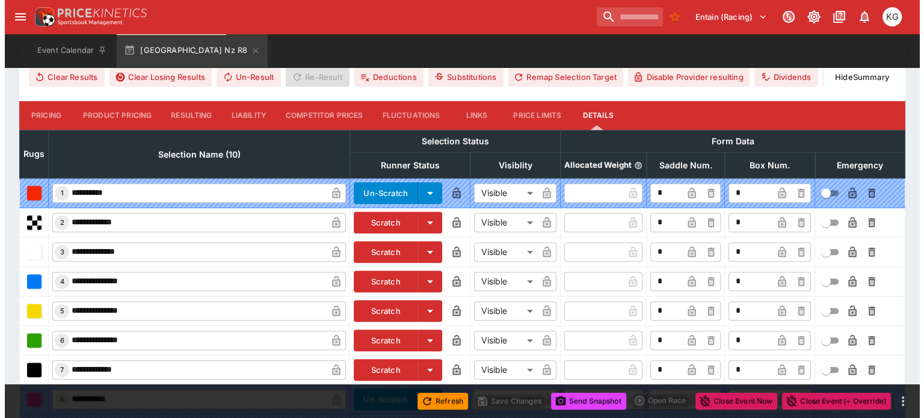
scroll to position [594, 0]
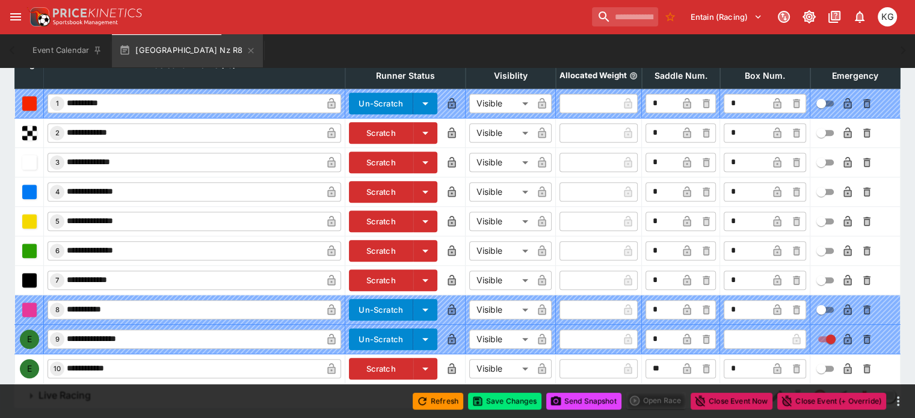
click at [838, 359] on button "button" at bounding box center [847, 368] width 19 height 19
click at [499, 404] on button "Save Changes" at bounding box center [504, 401] width 73 height 17
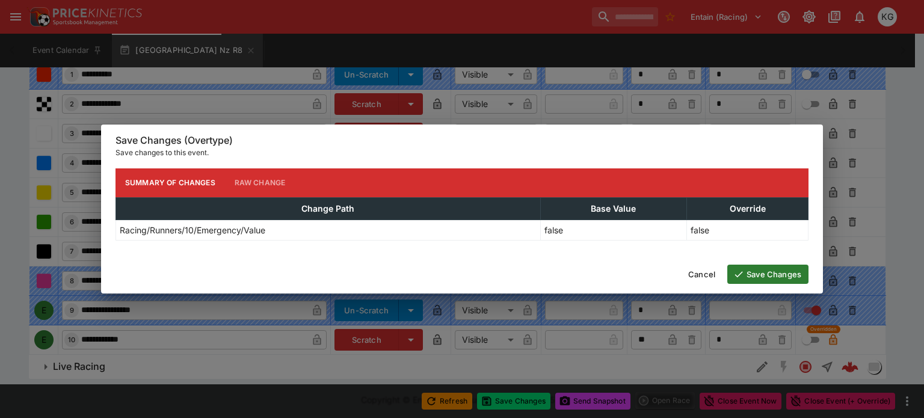
click at [774, 272] on button "Save Changes" at bounding box center [767, 274] width 81 height 19
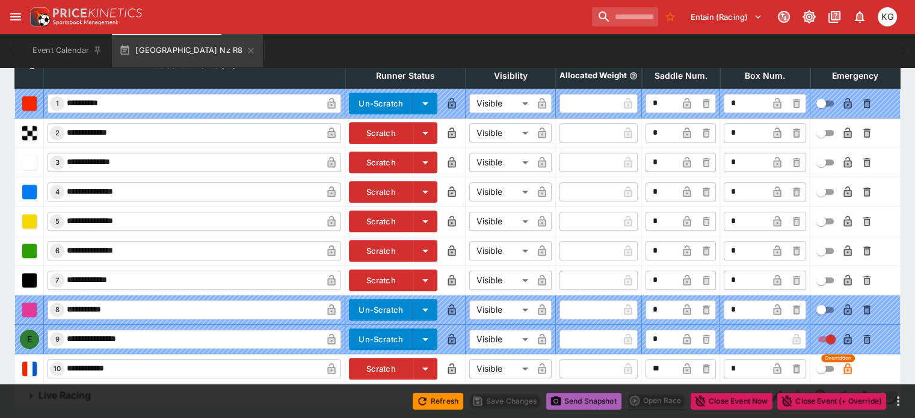
click at [583, 404] on button "Send Snapshot" at bounding box center [583, 401] width 75 height 17
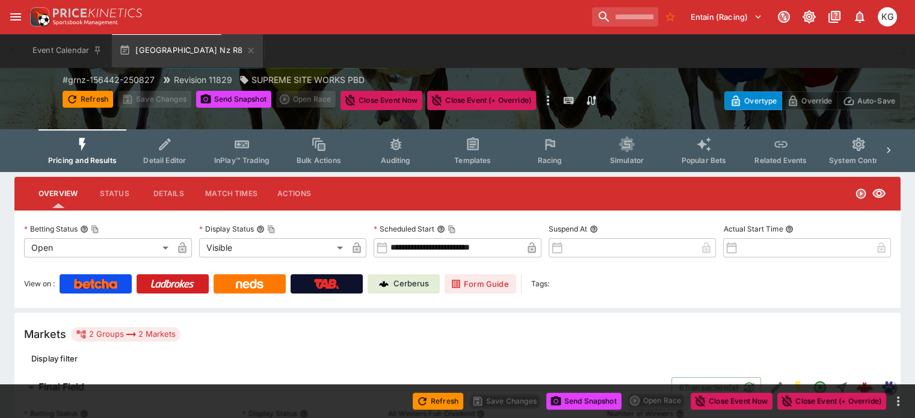
scroll to position [0, 0]
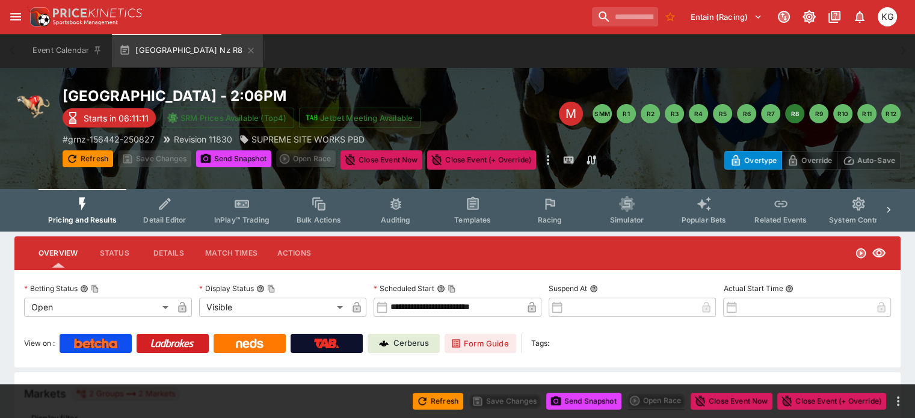
click at [553, 217] on span "Racing" at bounding box center [549, 219] width 25 height 9
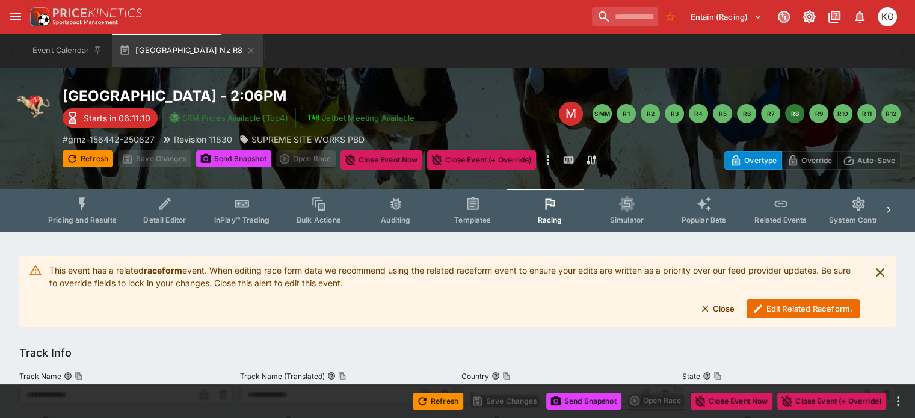
click at [788, 308] on button "Edit Related Raceform." at bounding box center [802, 308] width 113 height 19
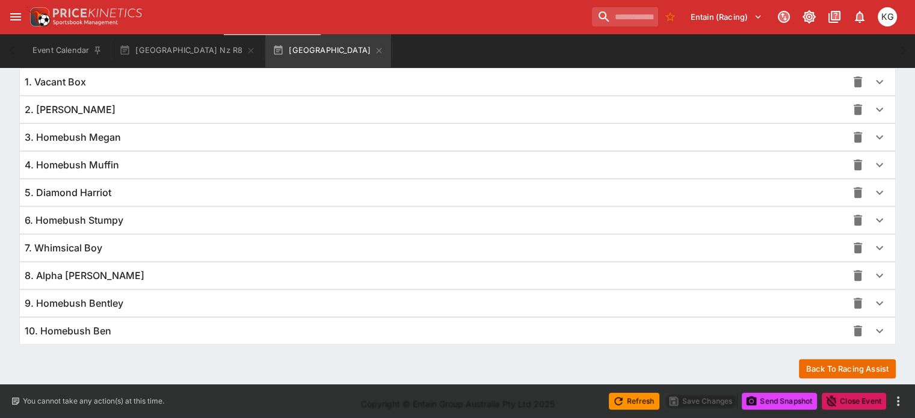
scroll to position [876, 0]
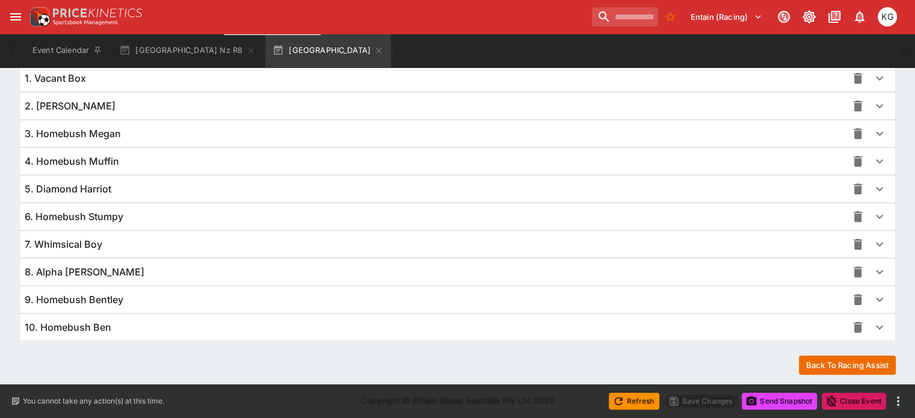
click at [876, 325] on icon "button" at bounding box center [879, 327] width 7 height 4
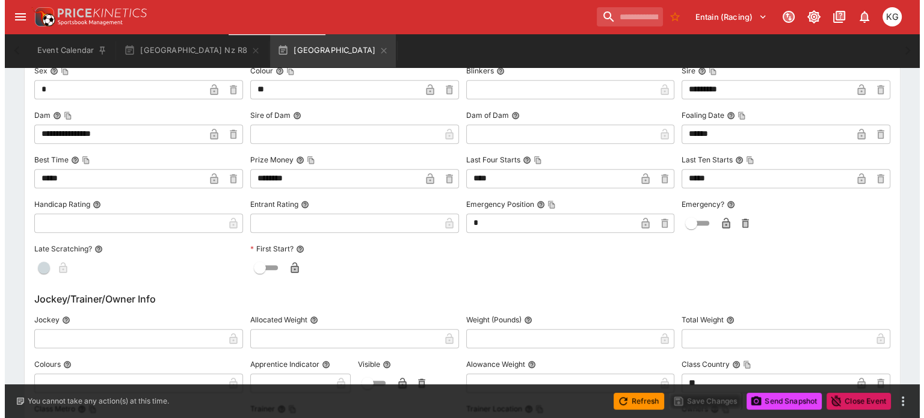
scroll to position [1357, 0]
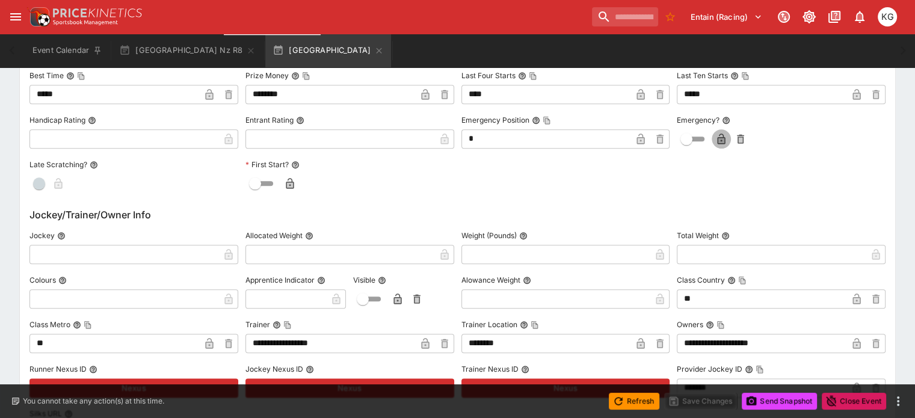
click at [718, 138] on icon "button" at bounding box center [721, 140] width 6 height 5
click at [691, 400] on button "Save Changes" at bounding box center [700, 401] width 73 height 17
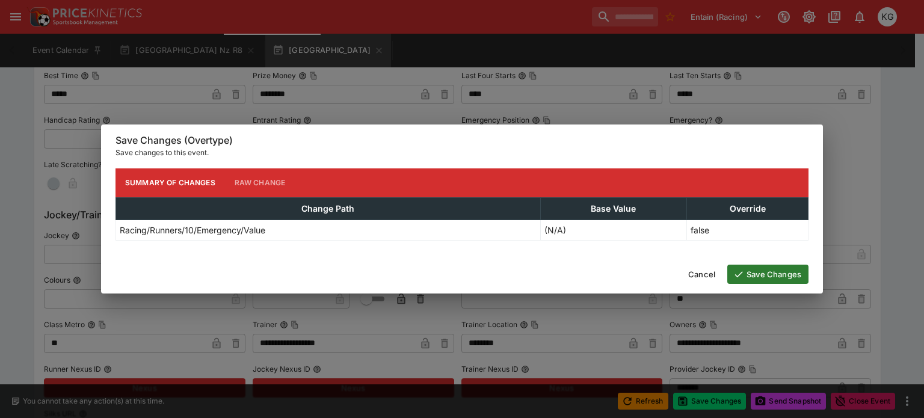
click at [763, 266] on button "Save Changes" at bounding box center [767, 274] width 81 height 19
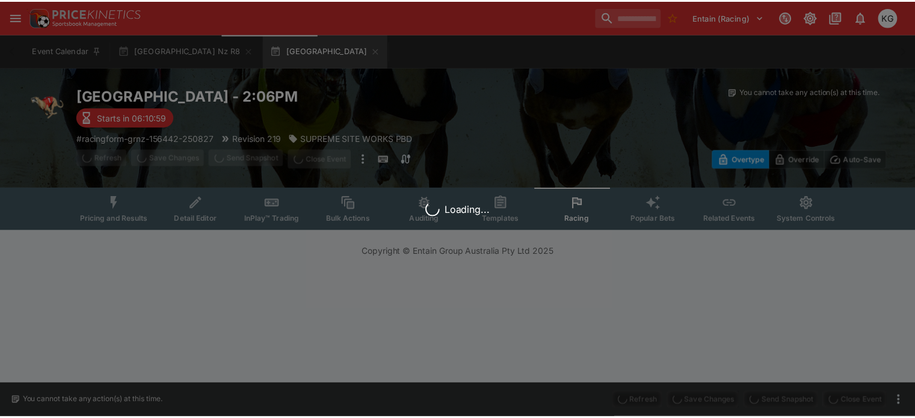
scroll to position [0, 0]
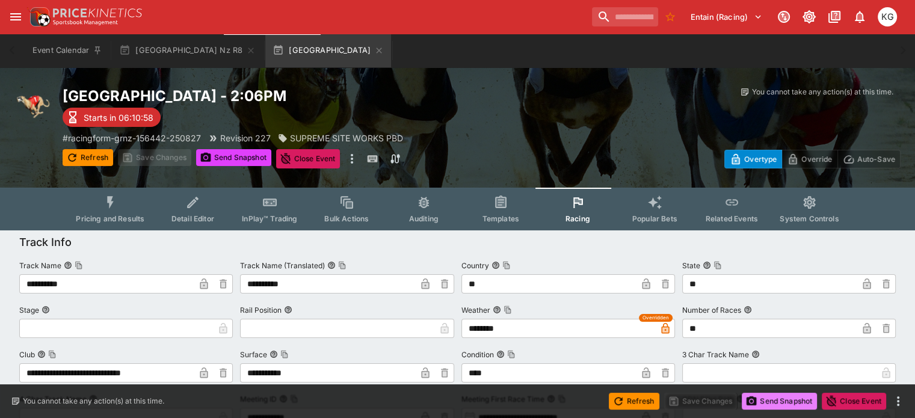
click at [784, 404] on button "Send Snapshot" at bounding box center [779, 401] width 75 height 17
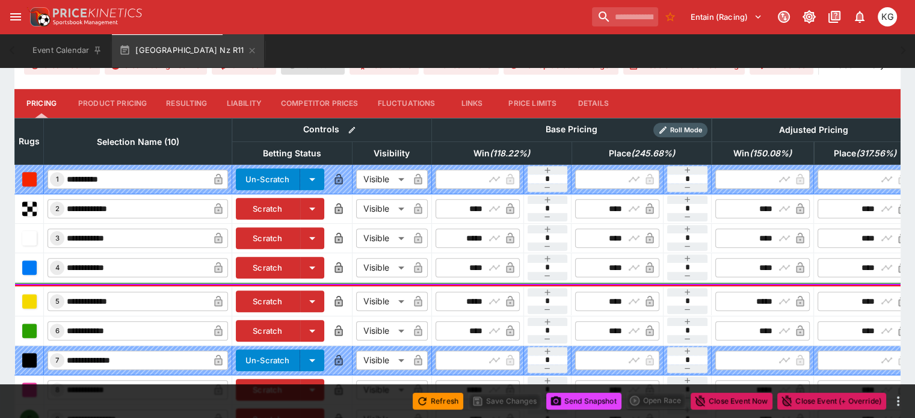
scroll to position [454, 0]
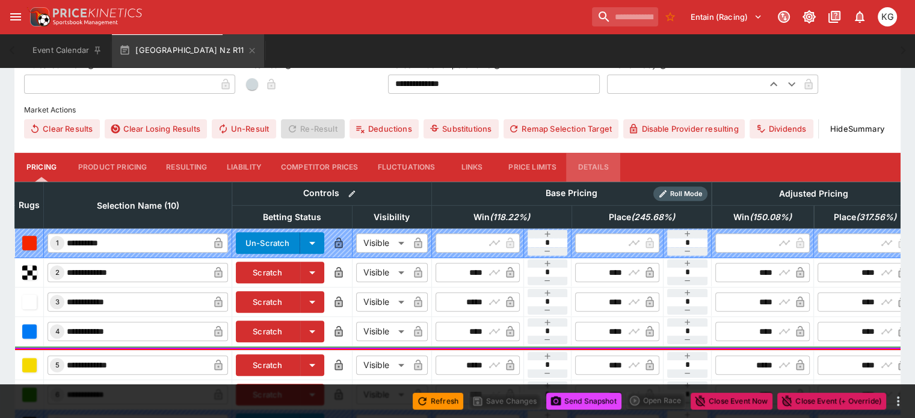
click at [610, 153] on button "Details" at bounding box center [593, 167] width 54 height 29
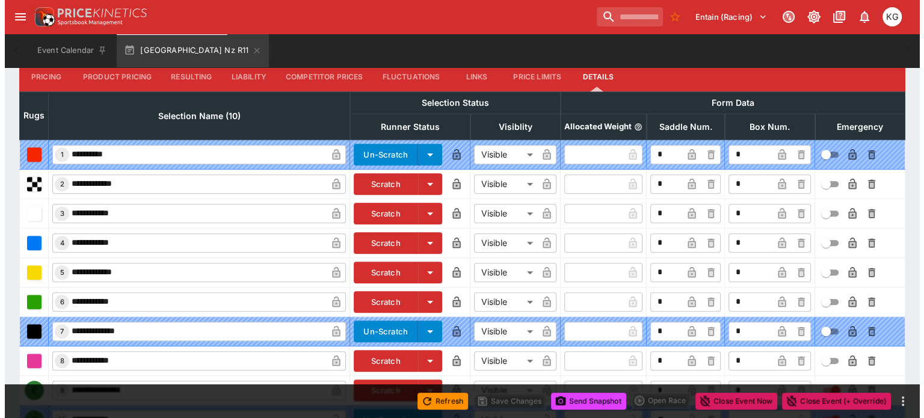
scroll to position [596, 0]
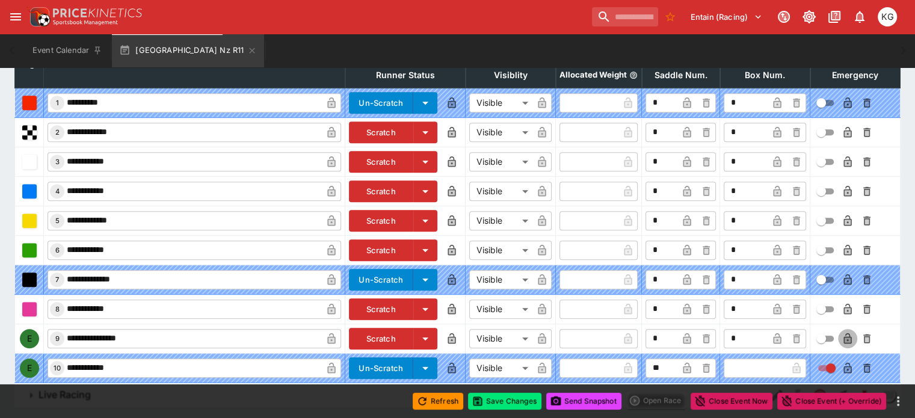
click at [845, 337] on icon "button" at bounding box center [848, 339] width 6 height 5
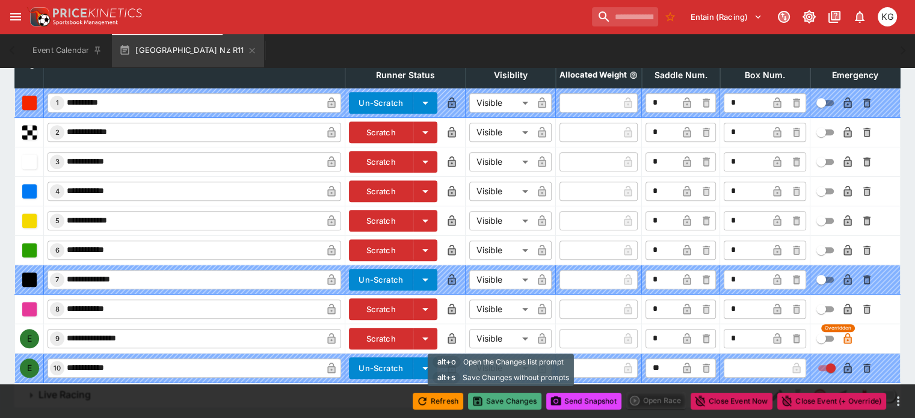
click at [505, 400] on button "Save Changes" at bounding box center [504, 401] width 73 height 17
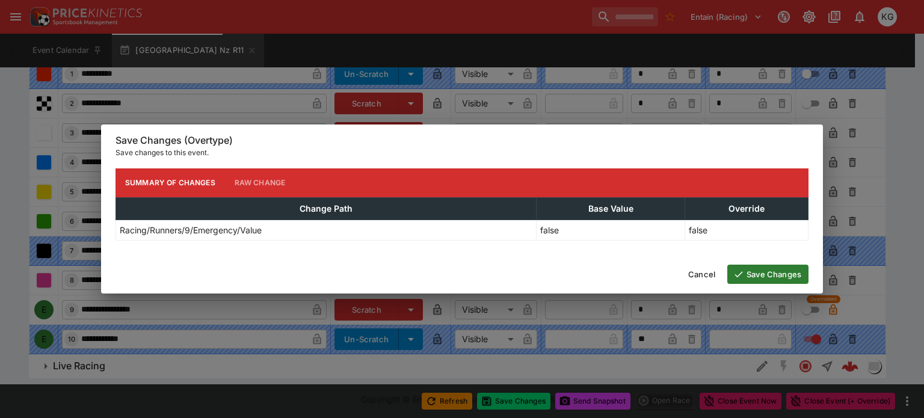
click at [781, 277] on button "Save Changes" at bounding box center [767, 274] width 81 height 19
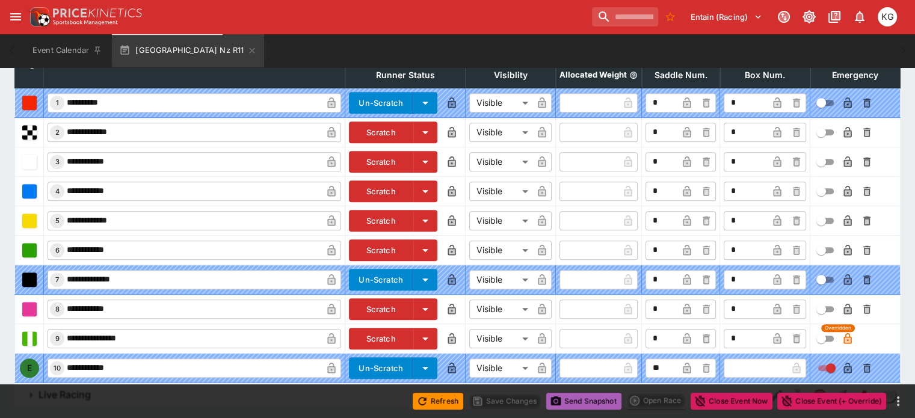
click at [585, 401] on button "Send Snapshot" at bounding box center [583, 401] width 75 height 17
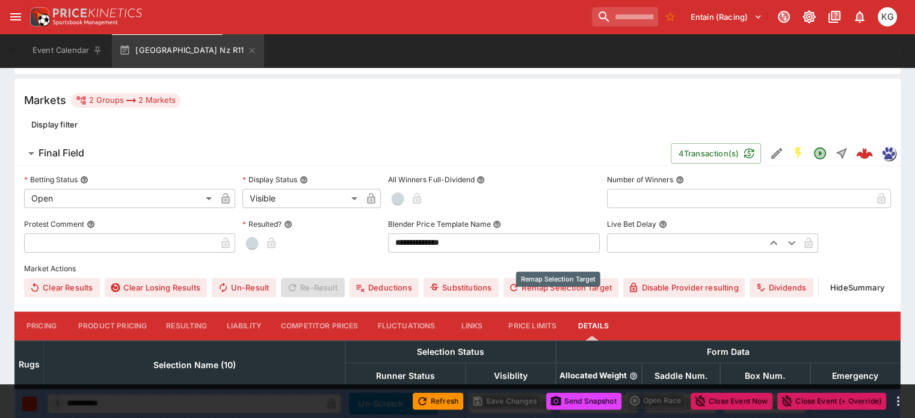
scroll to position [54, 0]
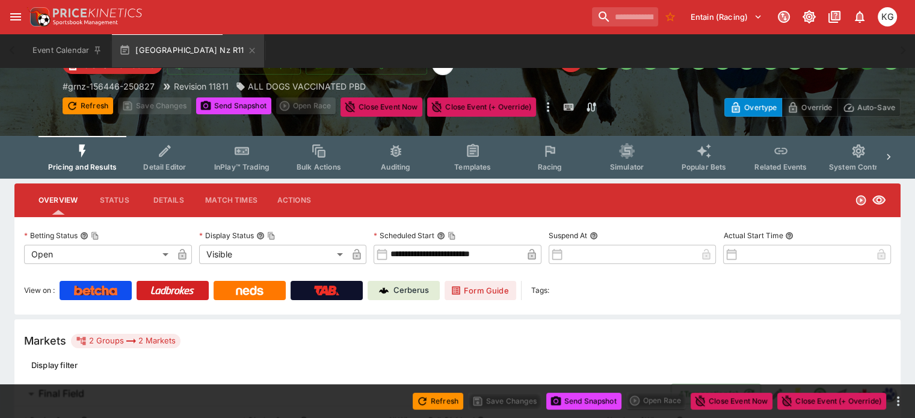
click at [552, 156] on button "Racing" at bounding box center [549, 157] width 77 height 43
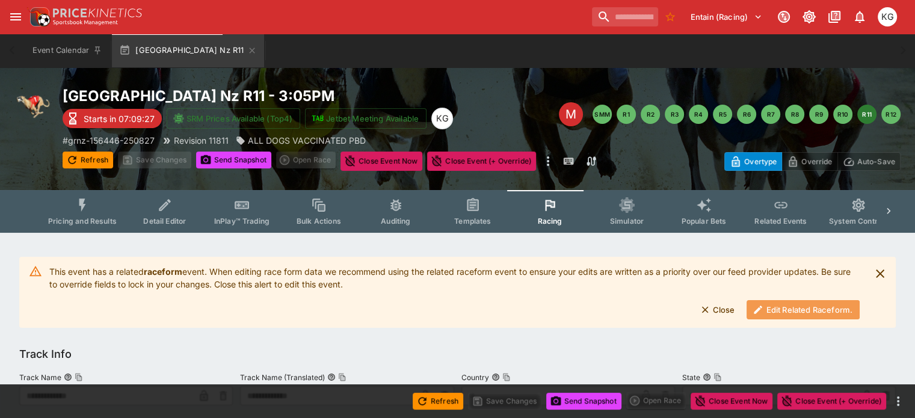
click at [783, 311] on button "Edit Related Raceform." at bounding box center [802, 309] width 113 height 19
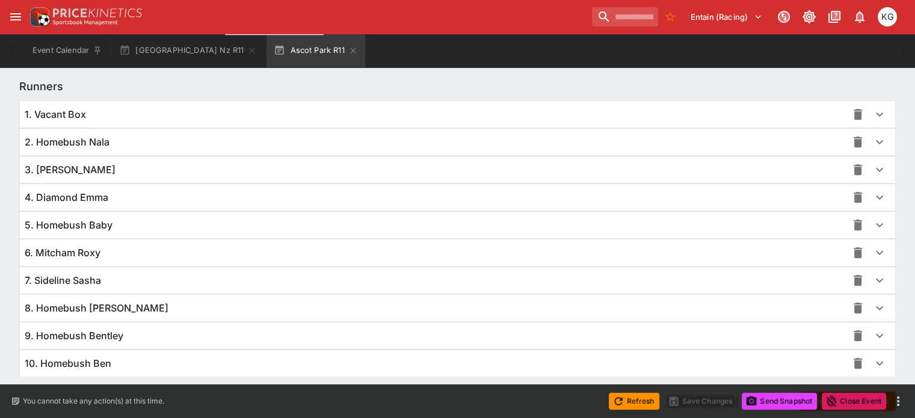
scroll to position [876, 0]
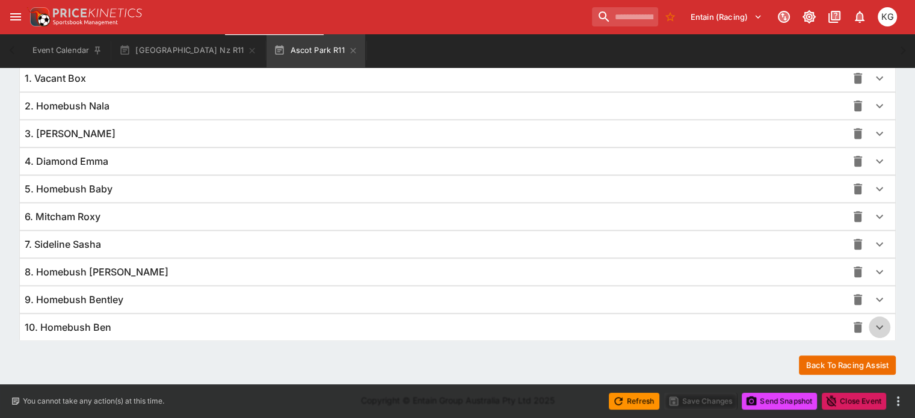
click at [872, 327] on icon "button" at bounding box center [879, 327] width 14 height 14
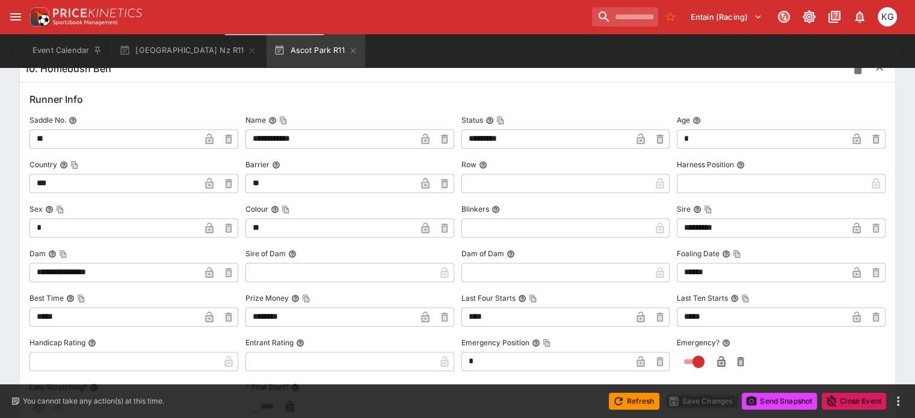
scroll to position [1119, 0]
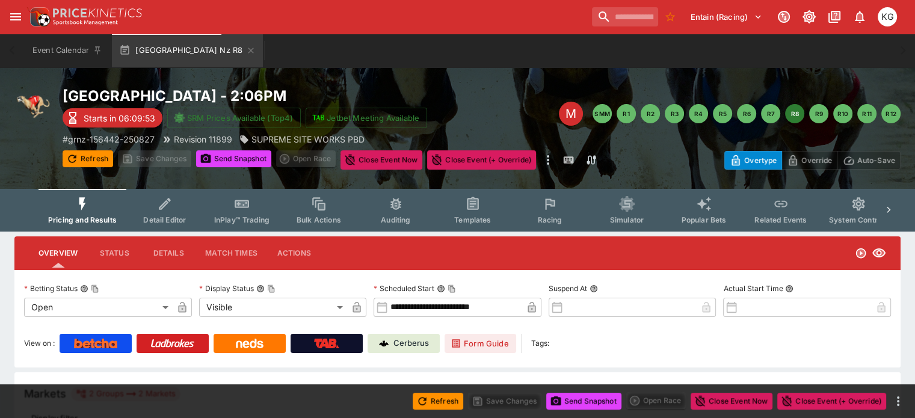
click at [564, 212] on button "Racing" at bounding box center [549, 210] width 77 height 43
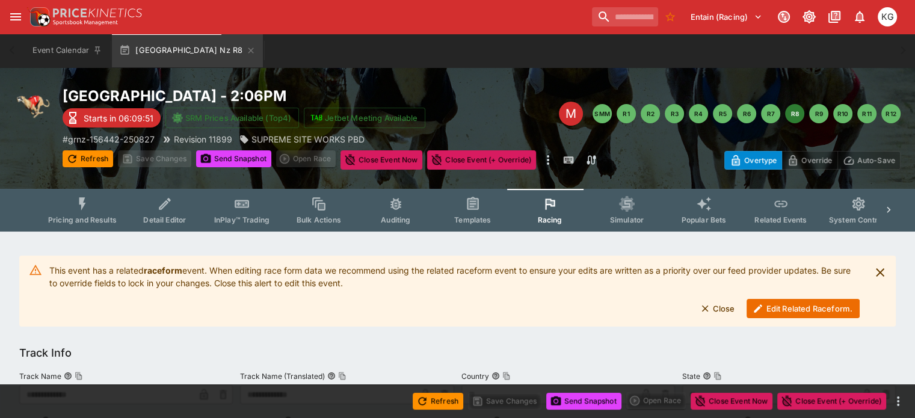
click at [793, 309] on button "Edit Related Raceform." at bounding box center [802, 308] width 113 height 19
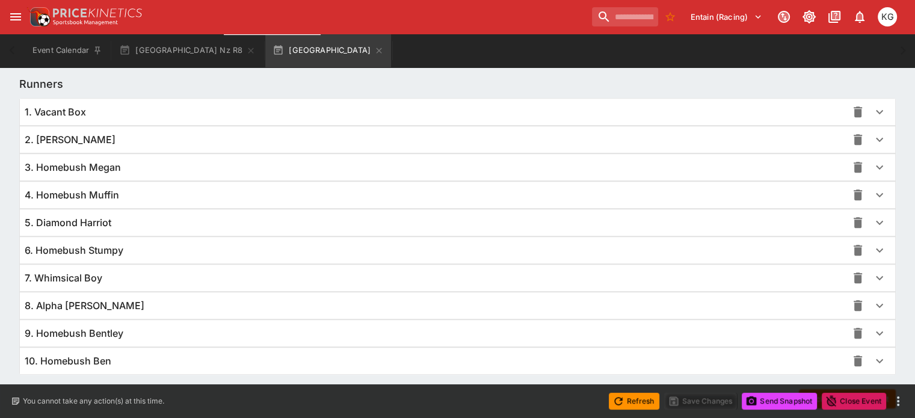
scroll to position [876, 0]
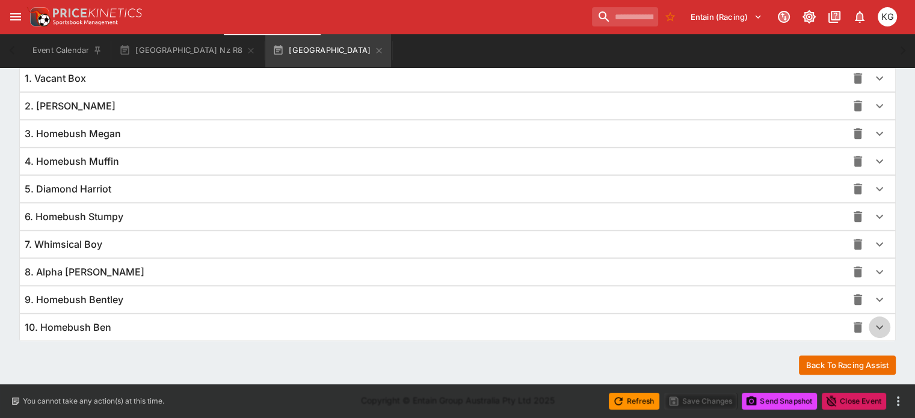
click at [872, 327] on icon "button" at bounding box center [879, 327] width 14 height 14
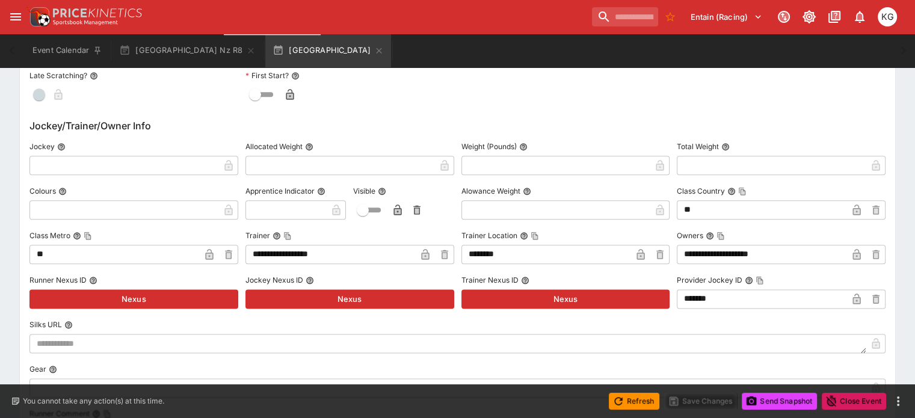
scroll to position [1477, 0]
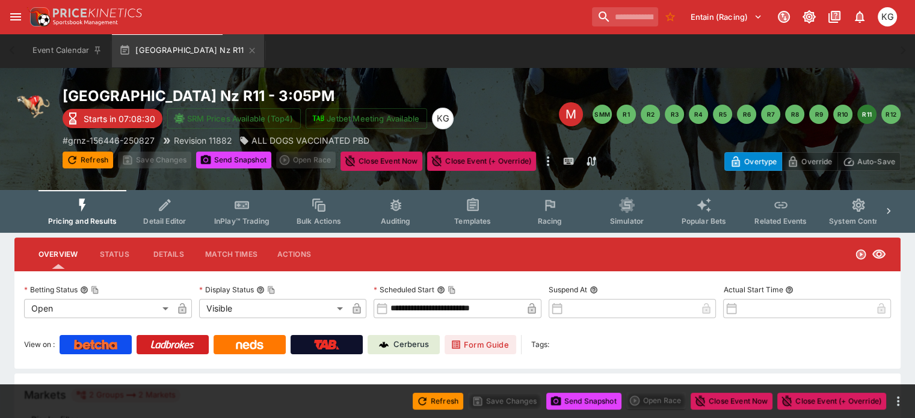
click at [555, 215] on button "Racing" at bounding box center [549, 211] width 77 height 43
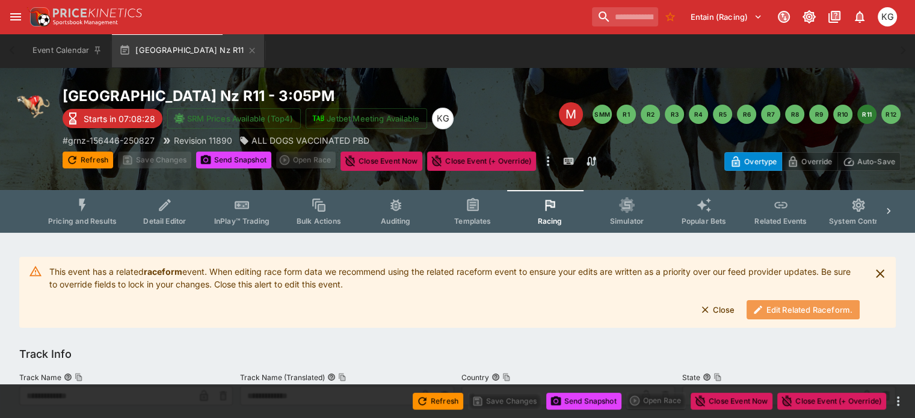
click at [781, 308] on button "Edit Related Raceform." at bounding box center [802, 309] width 113 height 19
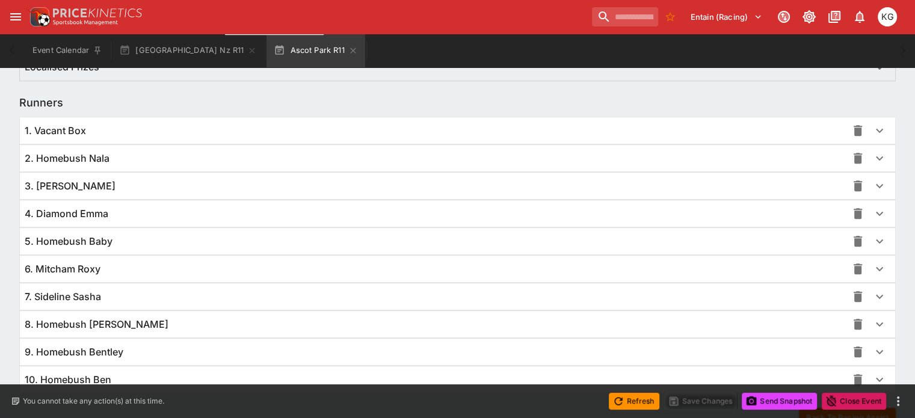
scroll to position [842, 0]
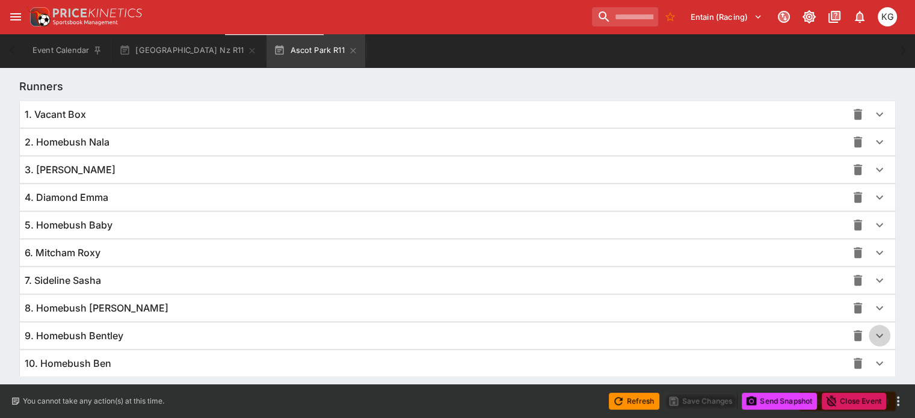
click at [872, 334] on icon "button" at bounding box center [879, 335] width 14 height 14
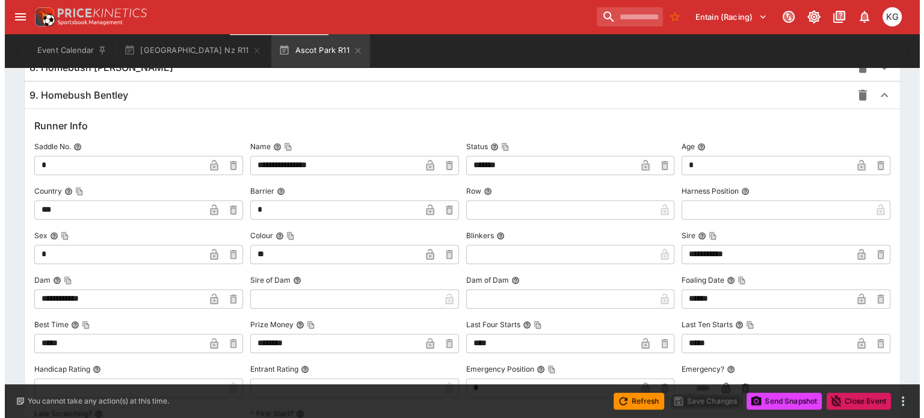
scroll to position [1263, 0]
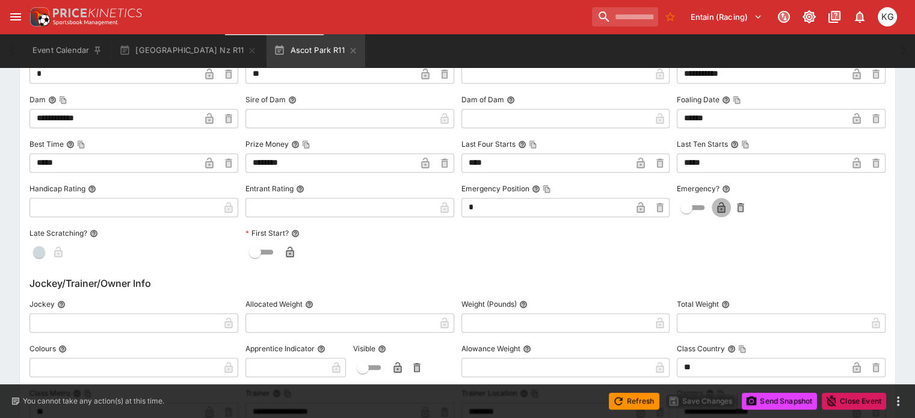
click at [715, 202] on icon "button" at bounding box center [721, 208] width 12 height 12
click at [695, 402] on button "Save Changes" at bounding box center [700, 401] width 73 height 17
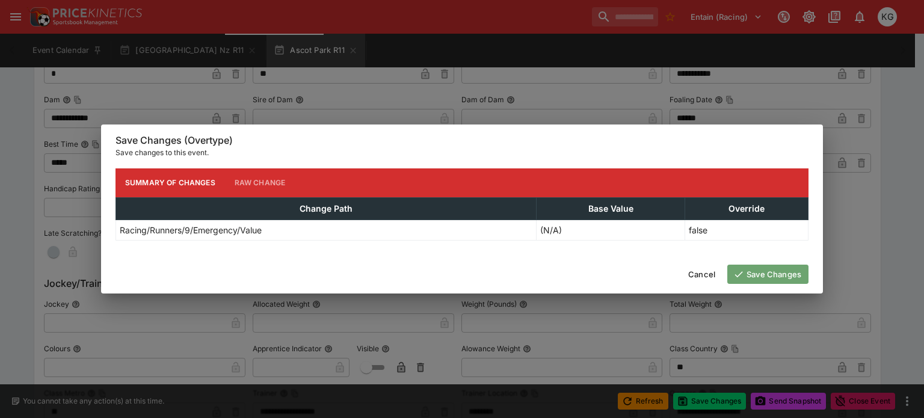
click at [775, 274] on button "Save Changes" at bounding box center [767, 274] width 81 height 19
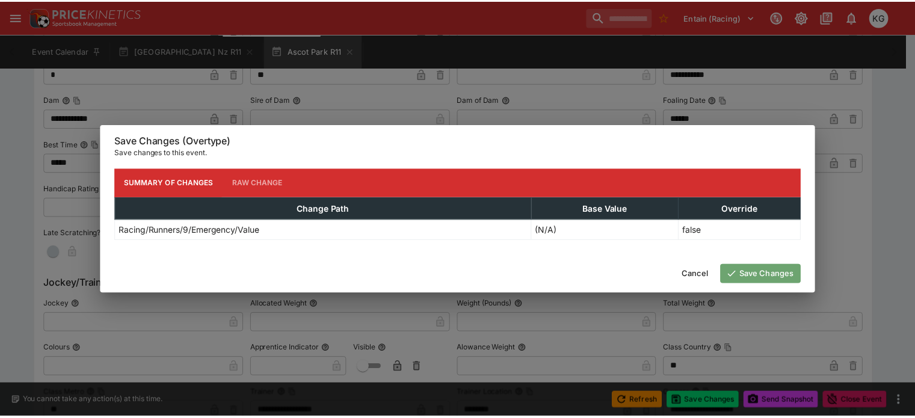
scroll to position [0, 0]
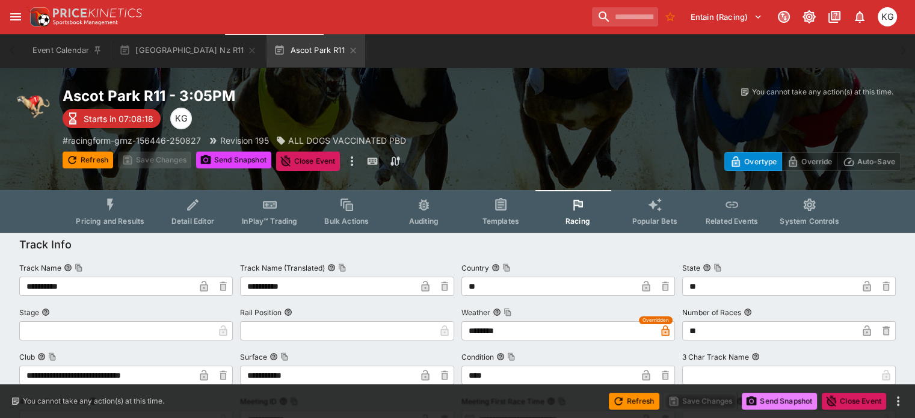
click at [772, 402] on button "Send Snapshot" at bounding box center [779, 401] width 75 height 17
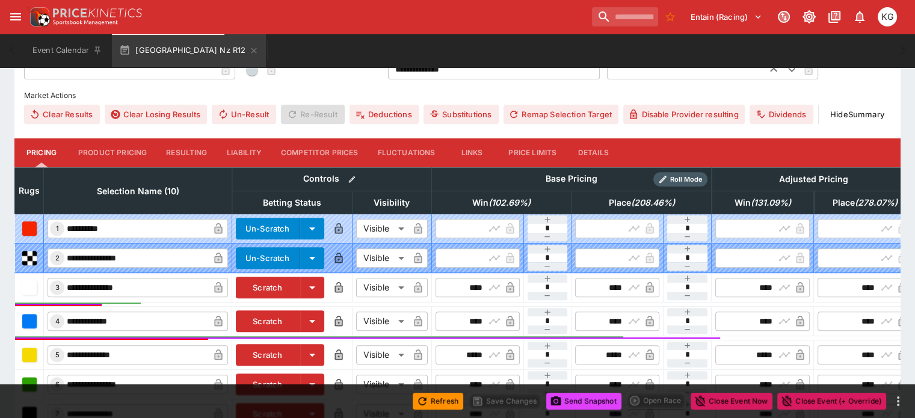
scroll to position [464, 0]
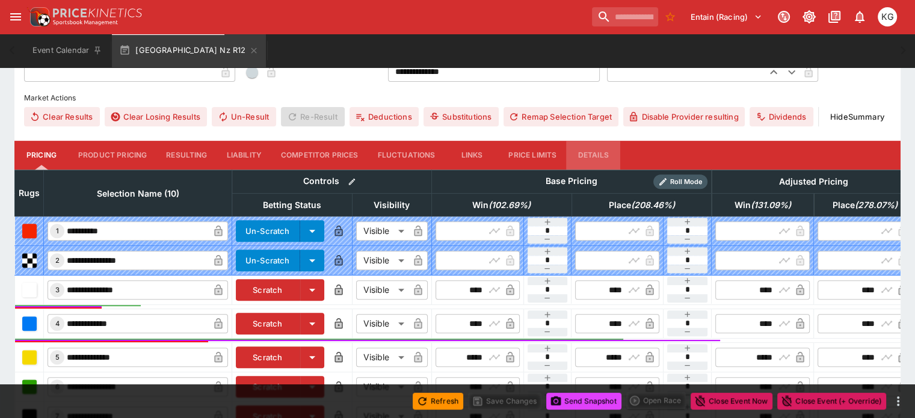
click at [613, 141] on button "Details" at bounding box center [593, 155] width 54 height 29
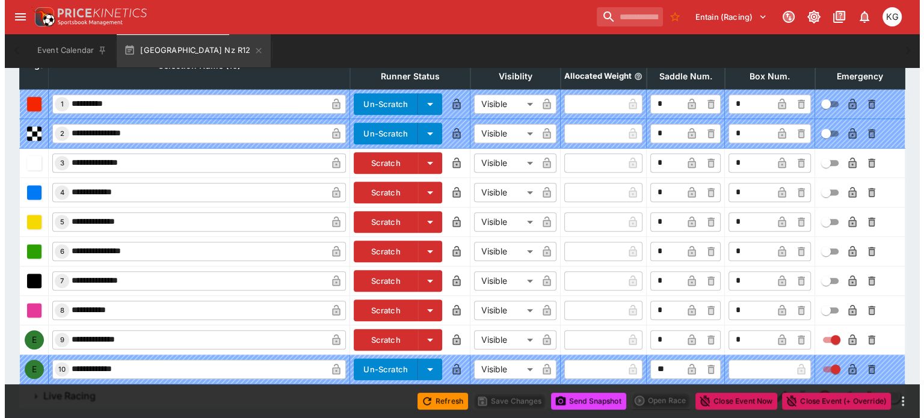
scroll to position [594, 0]
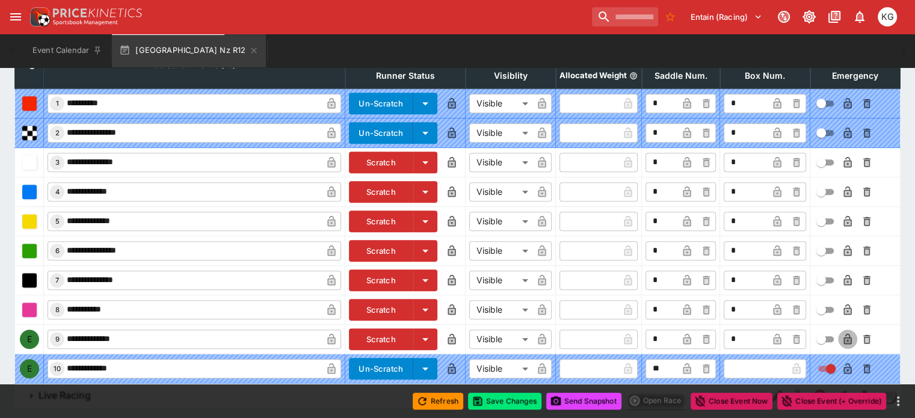
click at [842, 333] on icon "button" at bounding box center [848, 339] width 12 height 12
click at [523, 398] on button "Save Changes" at bounding box center [504, 401] width 73 height 17
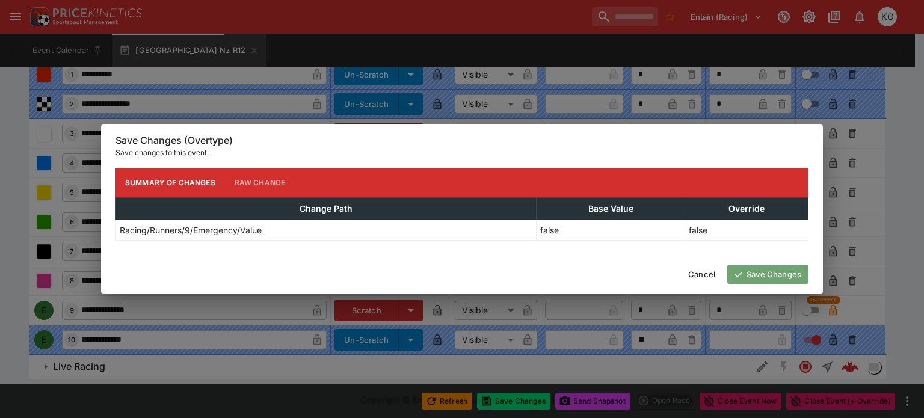
click at [771, 274] on button "Save Changes" at bounding box center [767, 274] width 81 height 19
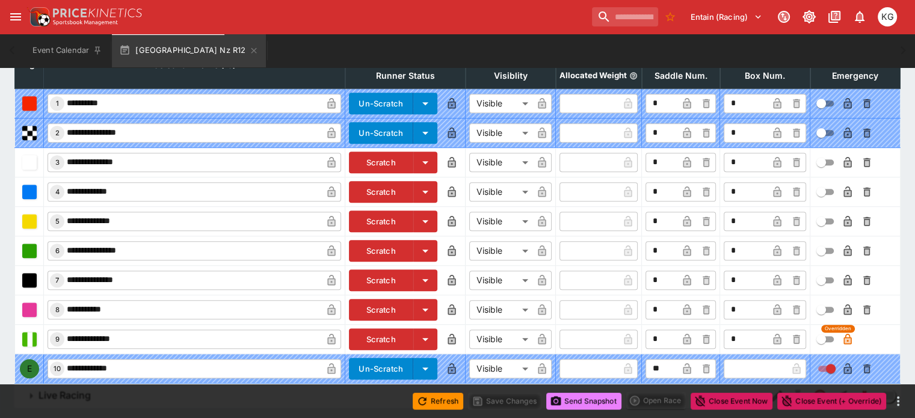
click at [588, 402] on button "Send Snapshot" at bounding box center [583, 401] width 75 height 17
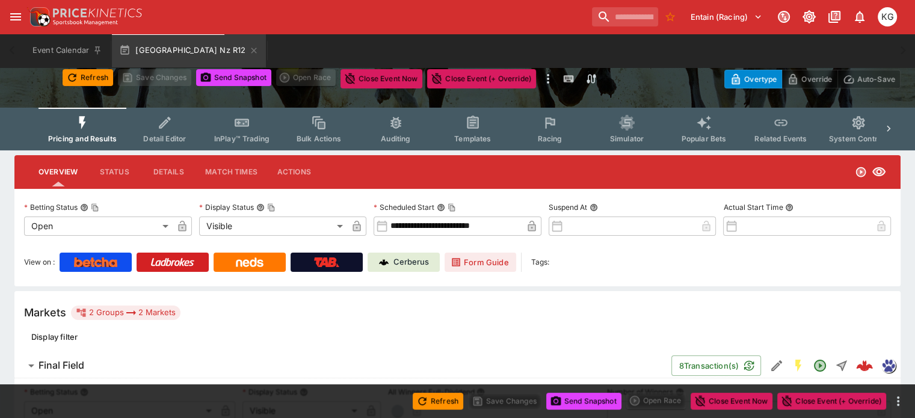
scroll to position [52, 0]
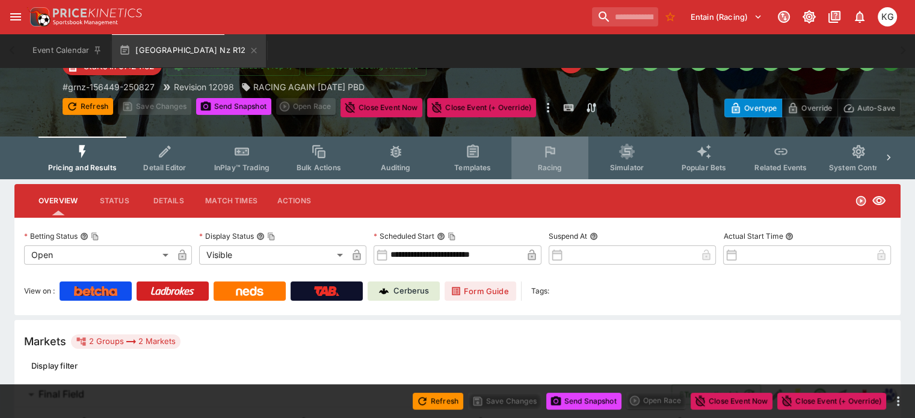
click at [562, 165] on span "Racing" at bounding box center [549, 167] width 25 height 9
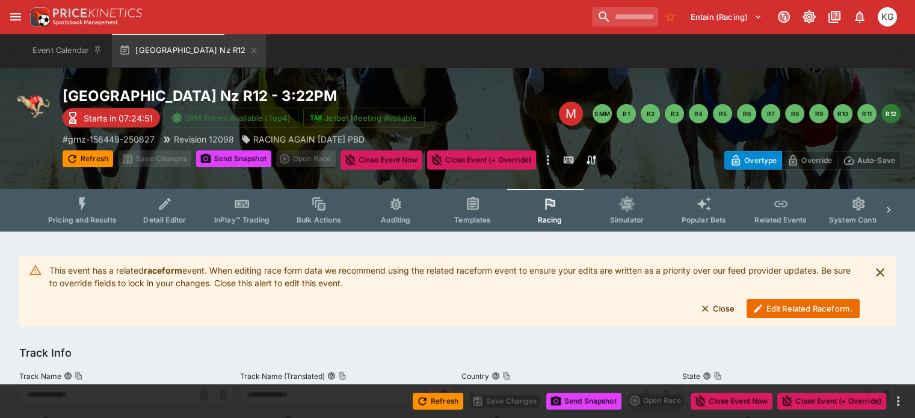
click at [783, 307] on button "Edit Related Raceform." at bounding box center [802, 308] width 113 height 19
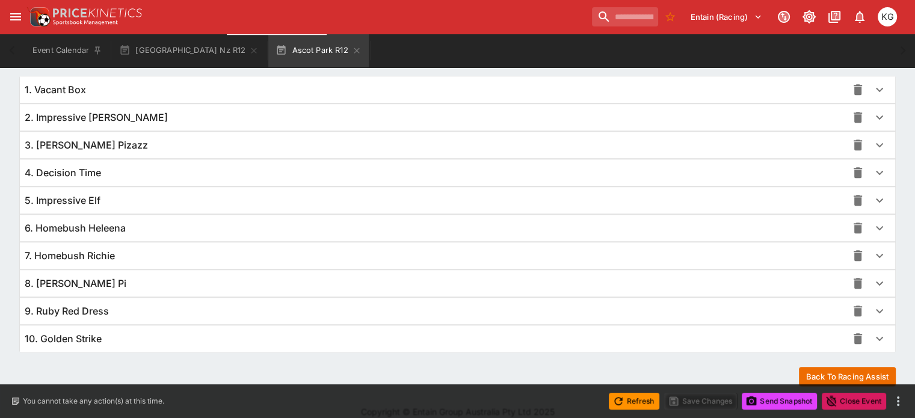
scroll to position [876, 0]
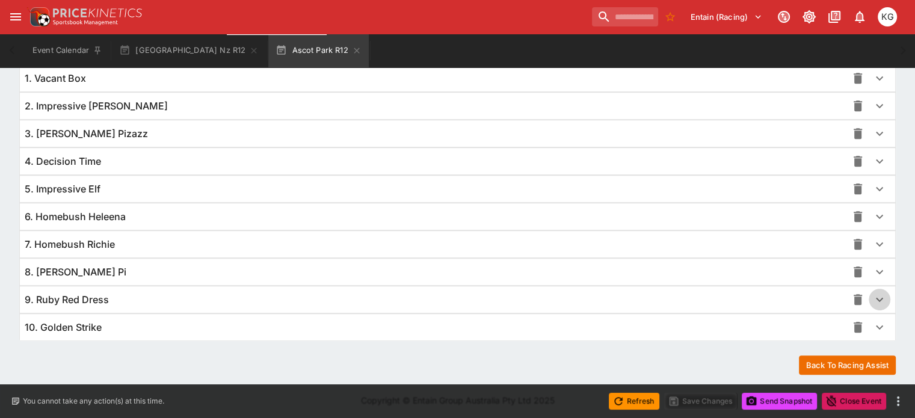
click at [872, 295] on icon "button" at bounding box center [879, 299] width 14 height 14
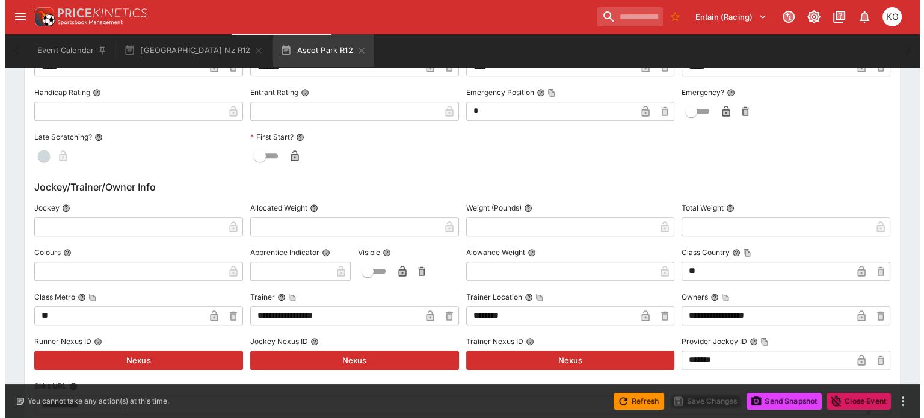
scroll to position [1237, 0]
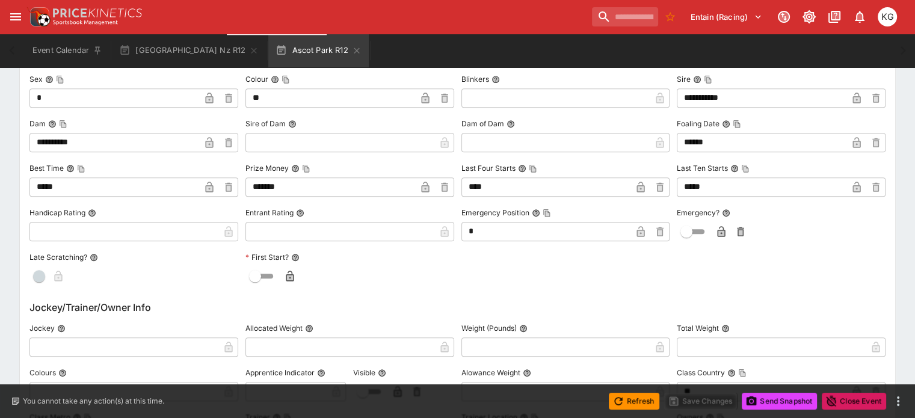
click at [718, 227] on icon "button" at bounding box center [721, 232] width 12 height 12
click at [637, 398] on button "Refresh" at bounding box center [634, 401] width 51 height 17
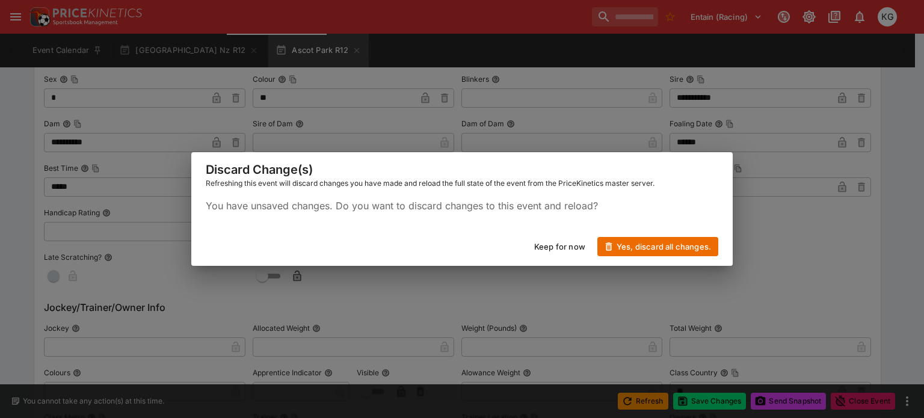
click at [756, 227] on div "Discard Change(s) Refreshing this event will discard changes you have made and …" at bounding box center [462, 209] width 924 height 418
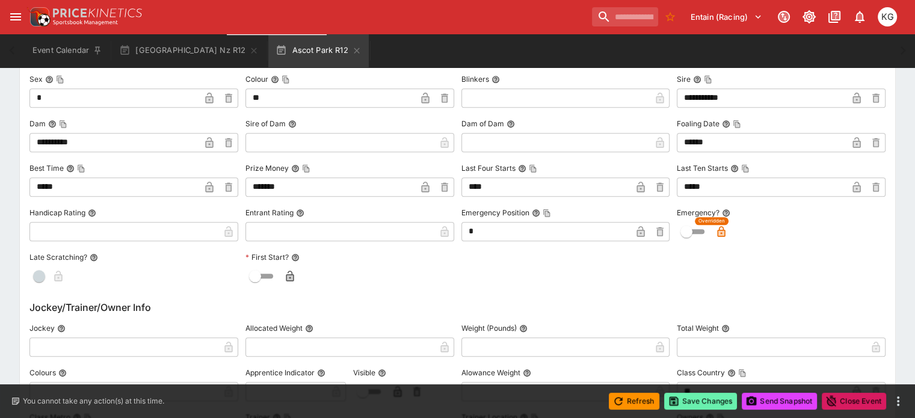
click at [700, 403] on button "Save Changes" at bounding box center [700, 401] width 73 height 17
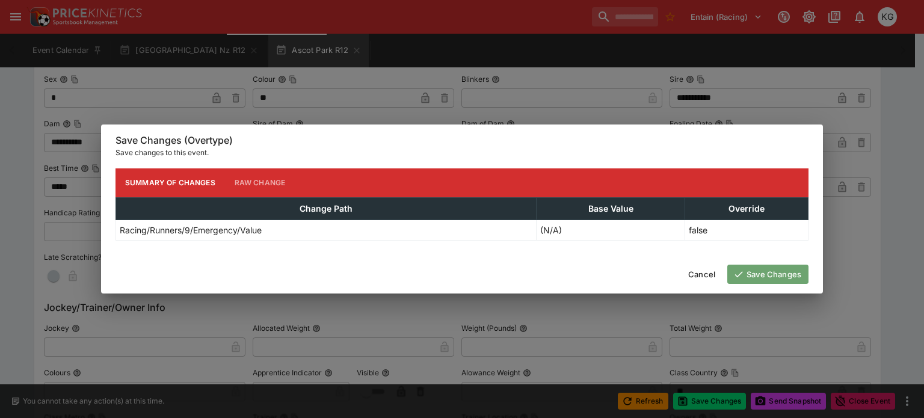
click at [768, 275] on button "Save Changes" at bounding box center [767, 274] width 81 height 19
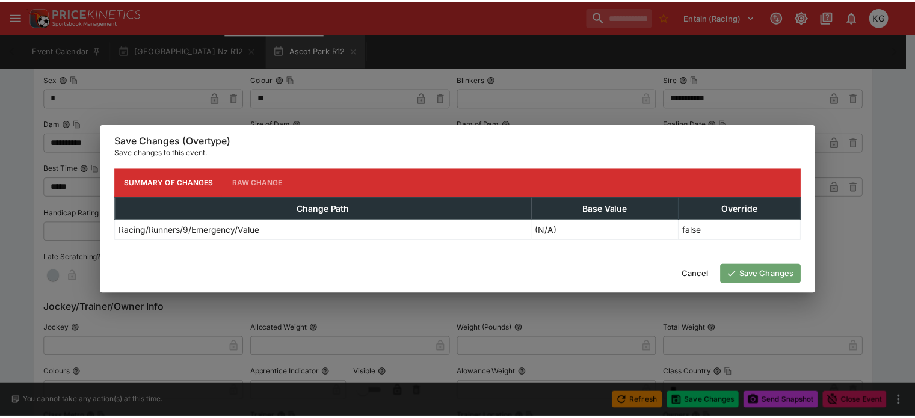
scroll to position [0, 0]
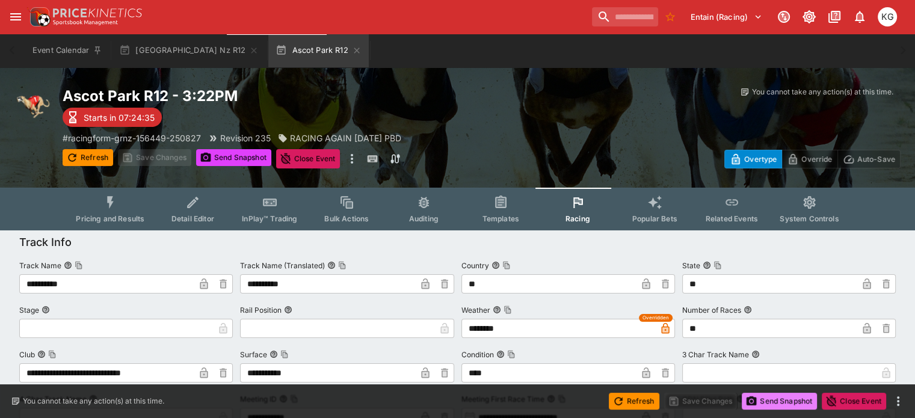
click at [779, 399] on button "Send Snapshot" at bounding box center [779, 401] width 75 height 17
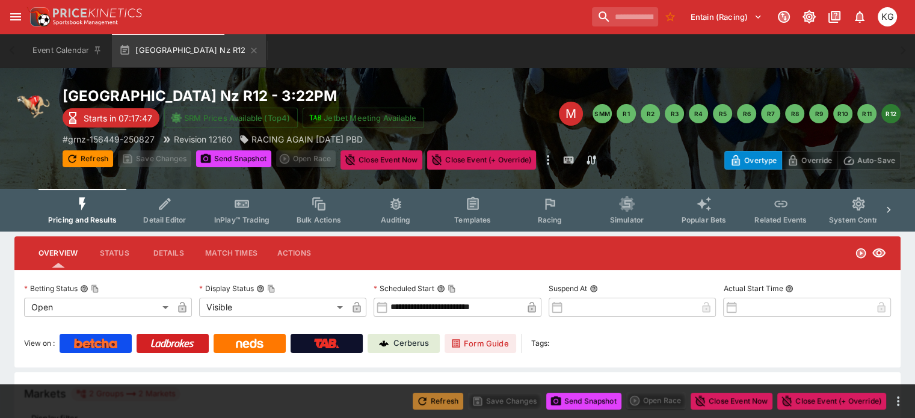
click at [443, 403] on button "Refresh" at bounding box center [438, 401] width 51 height 17
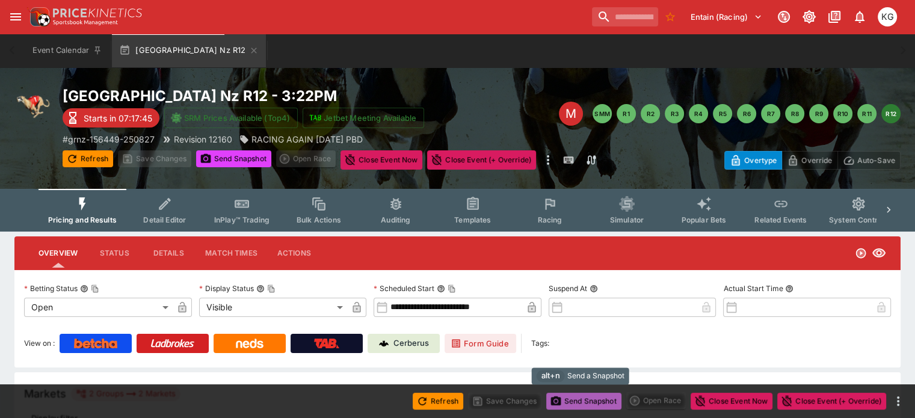
click at [596, 399] on button "Send Snapshot" at bounding box center [583, 401] width 75 height 17
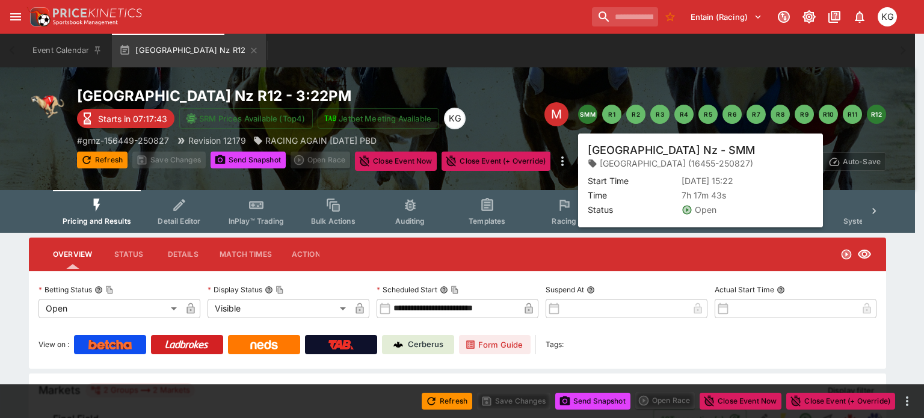
click at [588, 114] on button "SMM" at bounding box center [587, 114] width 19 height 19
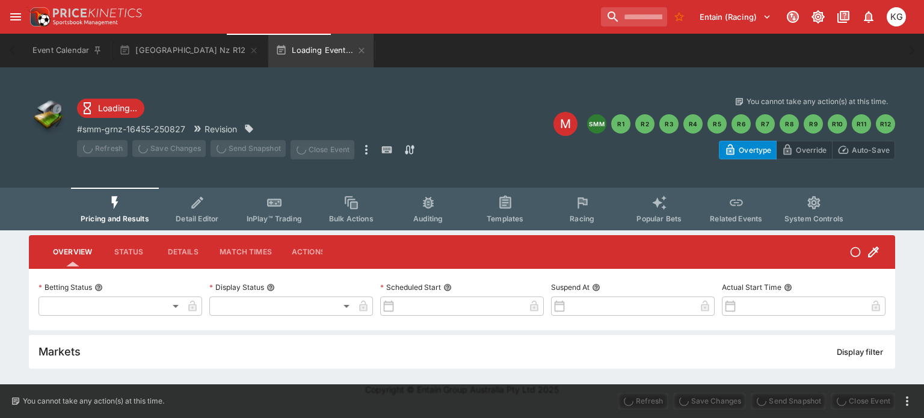
type input "**********"
type input "*******"
type input "**********"
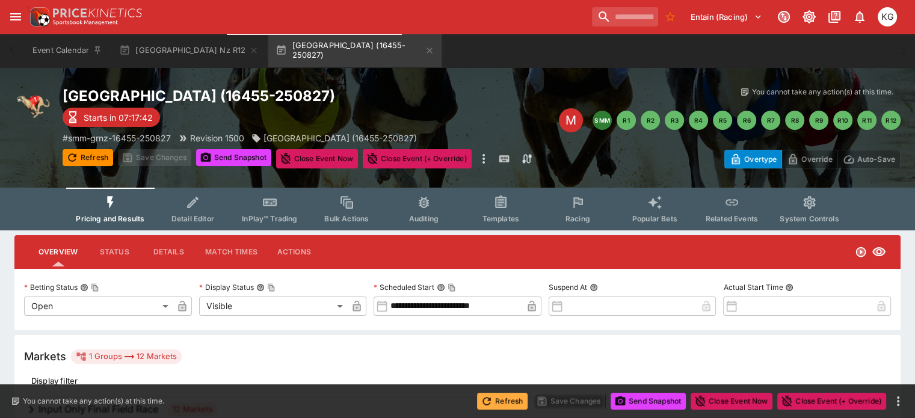
click at [488, 404] on icon "button" at bounding box center [487, 401] width 12 height 12
click at [653, 401] on button "Send Snapshot" at bounding box center [648, 401] width 75 height 17
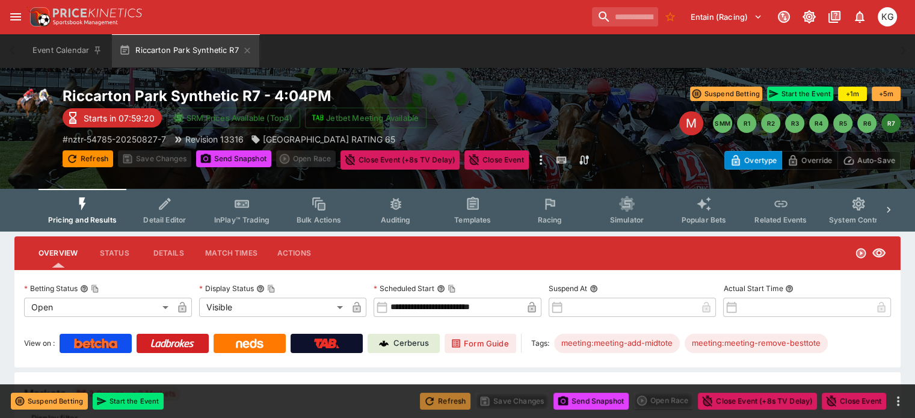
click at [454, 402] on button "Refresh" at bounding box center [445, 401] width 51 height 17
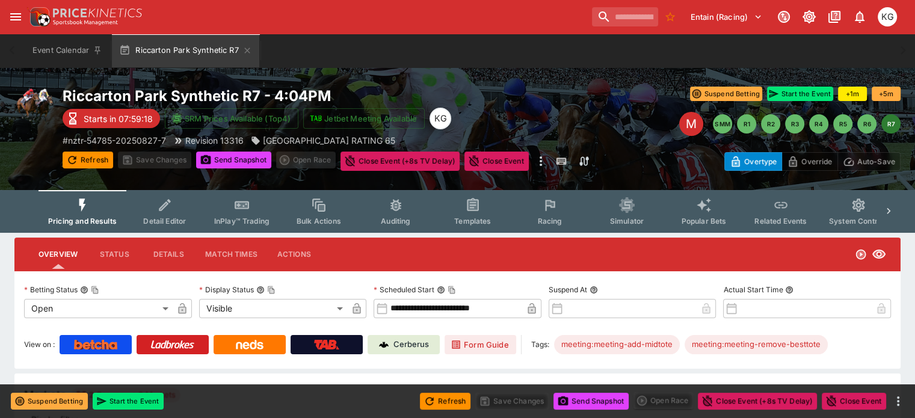
click at [611, 401] on button "Send Snapshot" at bounding box center [590, 401] width 75 height 17
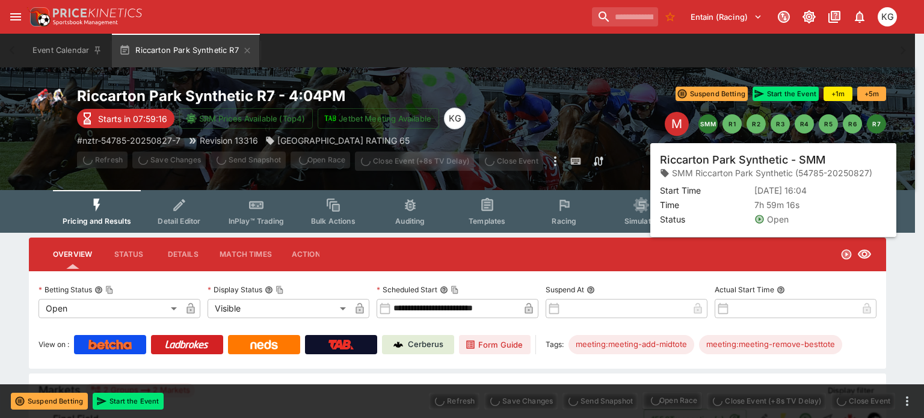
click at [709, 123] on button "SMM" at bounding box center [707, 123] width 19 height 19
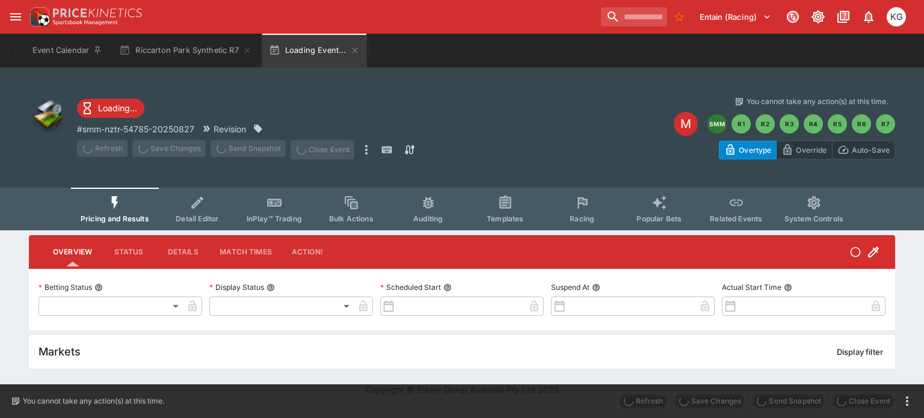
type input "**********"
type input "*******"
type input "**********"
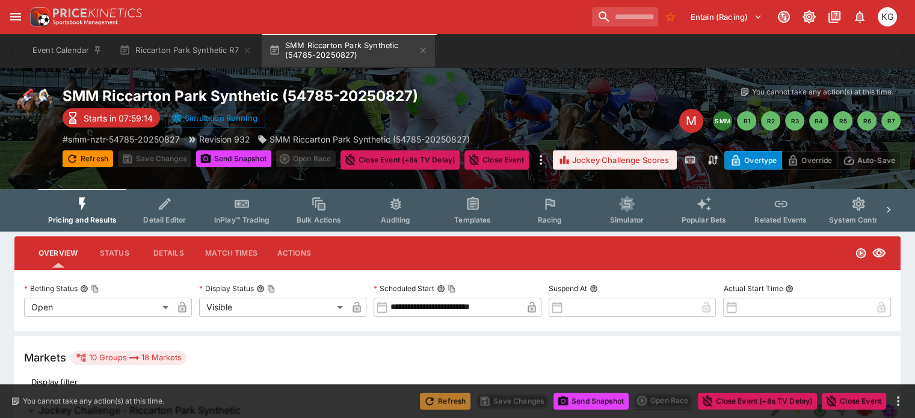
click at [444, 400] on button "Refresh" at bounding box center [445, 401] width 51 height 17
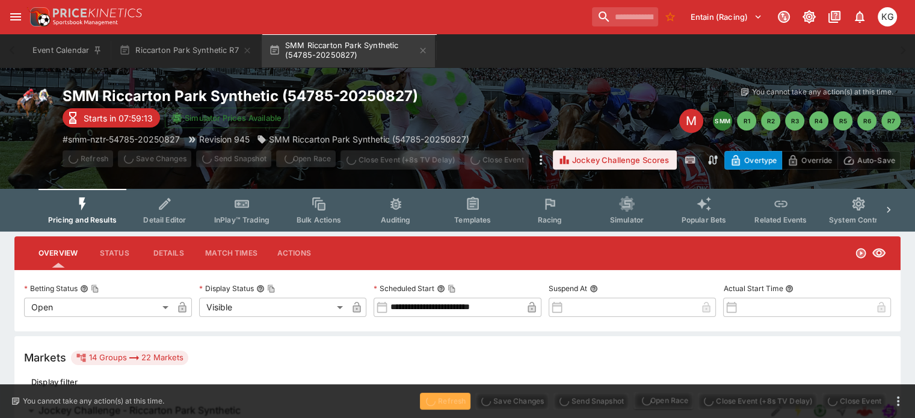
type input "****"
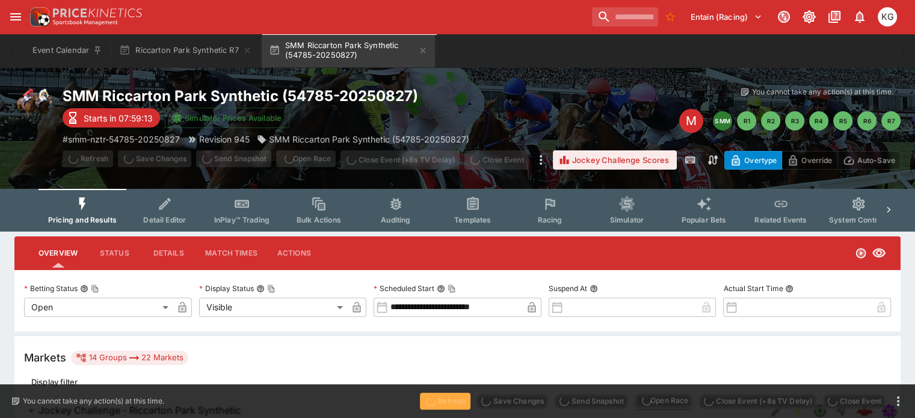
type input "*****"
type input "****"
type input "*****"
type input "****"
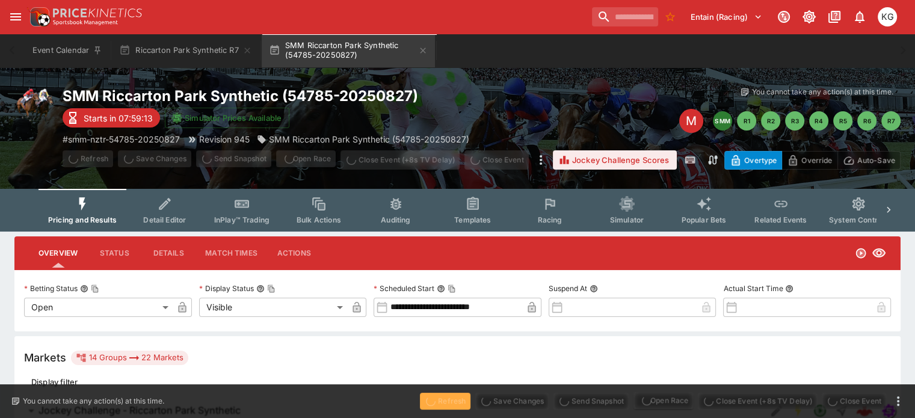
type input "*****"
type input "****"
type input "*****"
type input "****"
type input "*****"
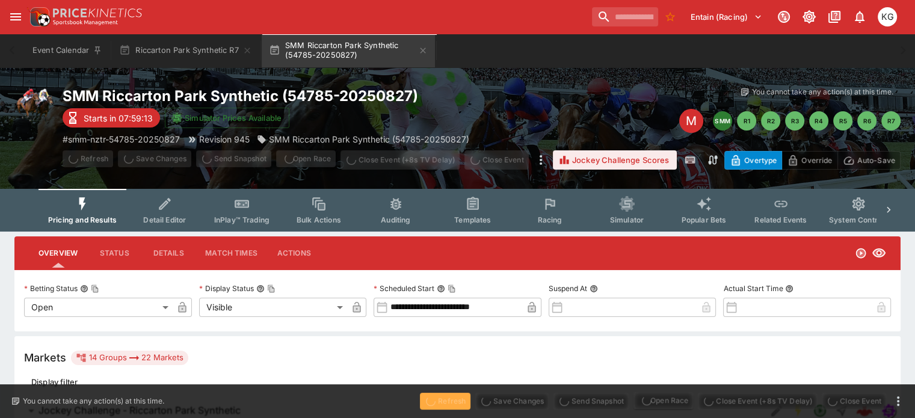
type input "****"
type input "*****"
type input "****"
type input "*****"
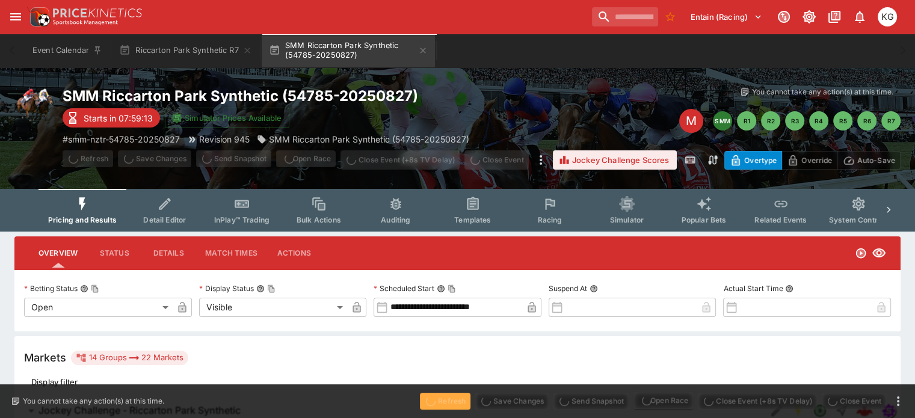
type input "*****"
type input "****"
type input "*****"
type input "****"
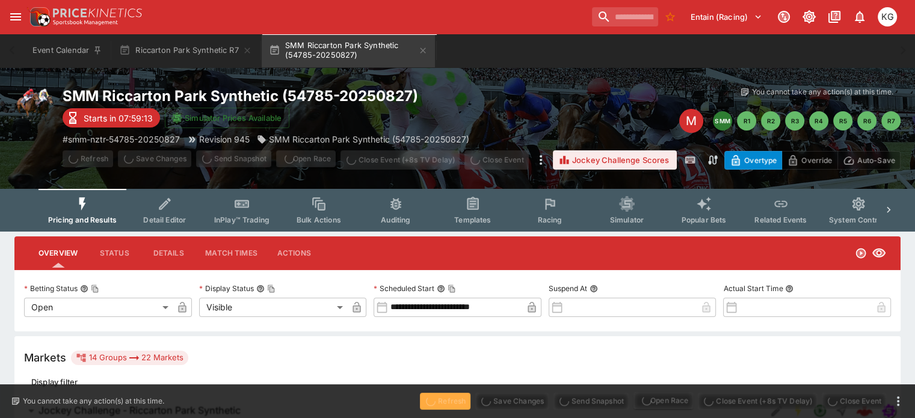
type input "****"
type input "*****"
type input "****"
type input "******"
type input "*****"
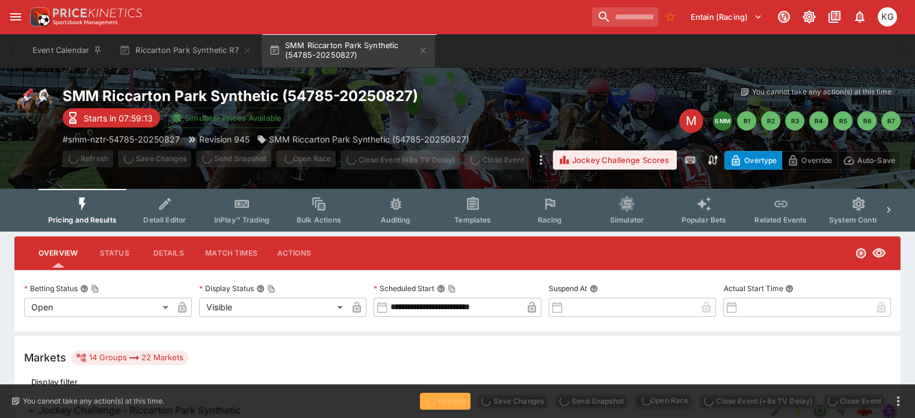
type input "******"
type input "*****"
type input "******"
type input "*****"
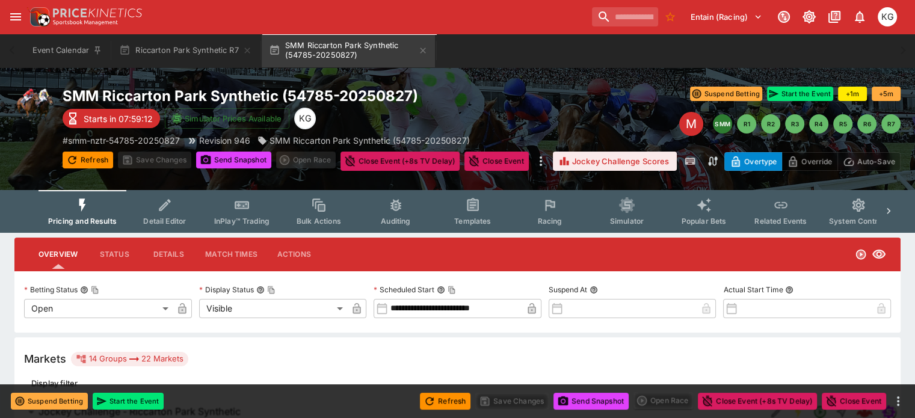
click at [582, 400] on button "Send Snapshot" at bounding box center [590, 401] width 75 height 17
